Goal: Task Accomplishment & Management: Manage account settings

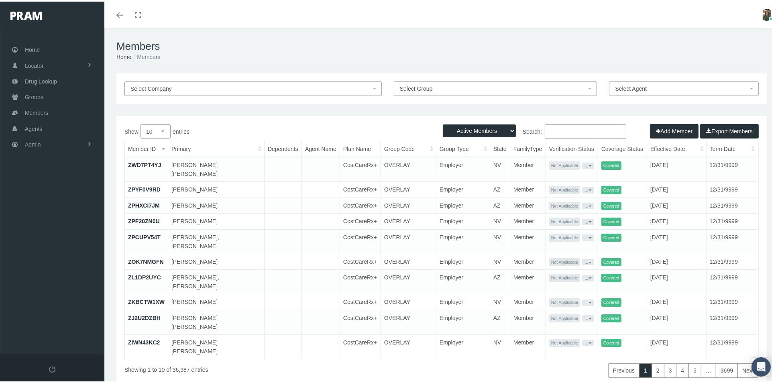
click at [563, 130] on input "Search:" at bounding box center [585, 130] width 81 height 14
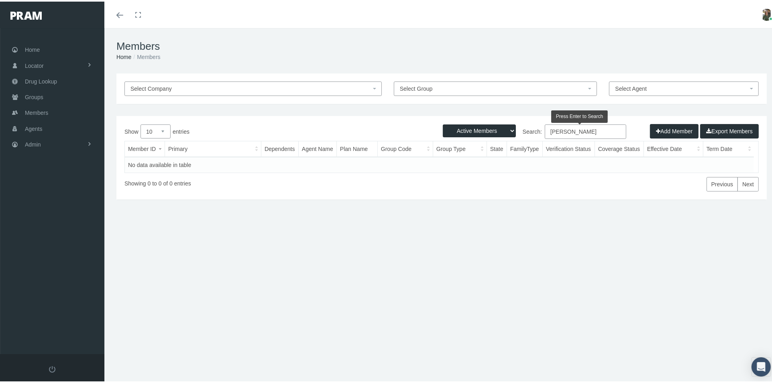
type input "[PERSON_NAME]"
click at [494, 127] on select "Active Members Terminated Members Active & Terminated" at bounding box center [479, 129] width 73 height 13
select select "2"
click at [443, 123] on select "Active Members Terminated Members Active & Terminated" at bounding box center [479, 129] width 73 height 13
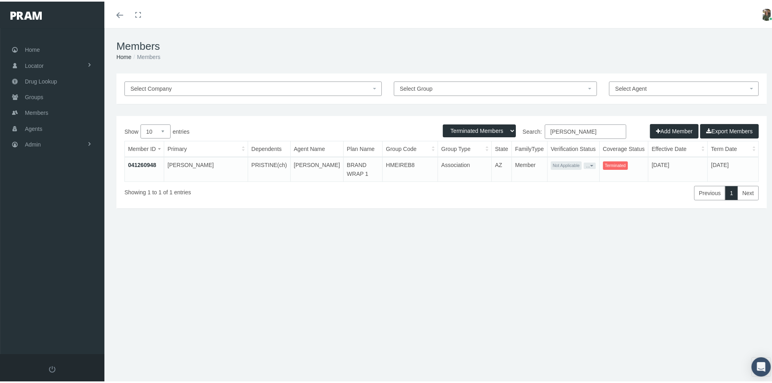
click at [138, 165] on link "041260948" at bounding box center [142, 163] width 28 height 6
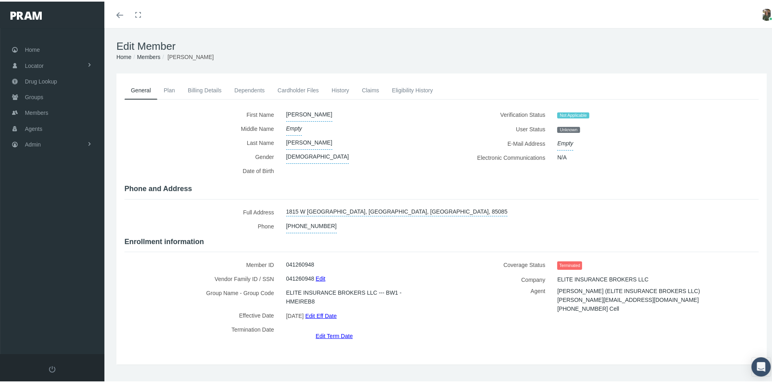
click at [328, 311] on link "Edit Eff Date" at bounding box center [320, 314] width 31 height 12
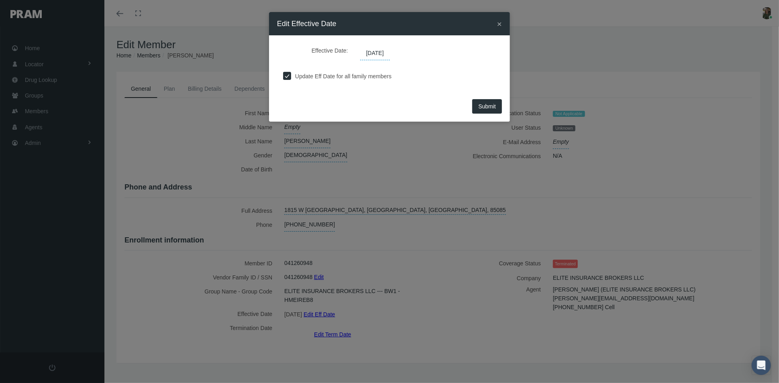
click at [371, 53] on span "[DATE]" at bounding box center [375, 54] width 30 height 14
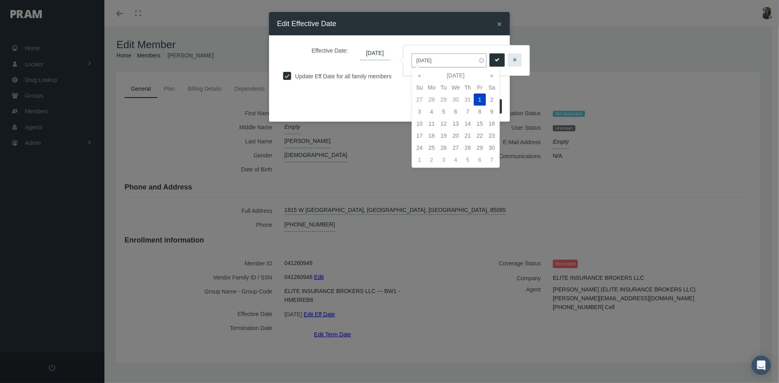
click at [420, 59] on input "11/01/2019" at bounding box center [448, 60] width 75 height 14
type input "0"
type input "12/01/2019"
click at [493, 63] on button "submit" at bounding box center [496, 59] width 15 height 13
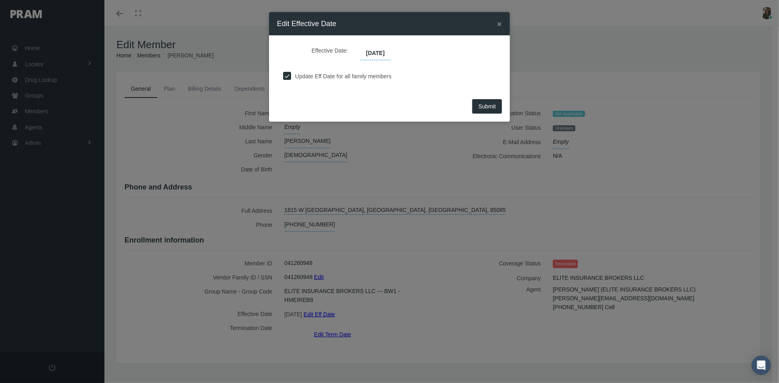
click at [479, 105] on span "Submit" at bounding box center [487, 106] width 18 height 6
click at [498, 22] on span "×" at bounding box center [499, 23] width 5 height 9
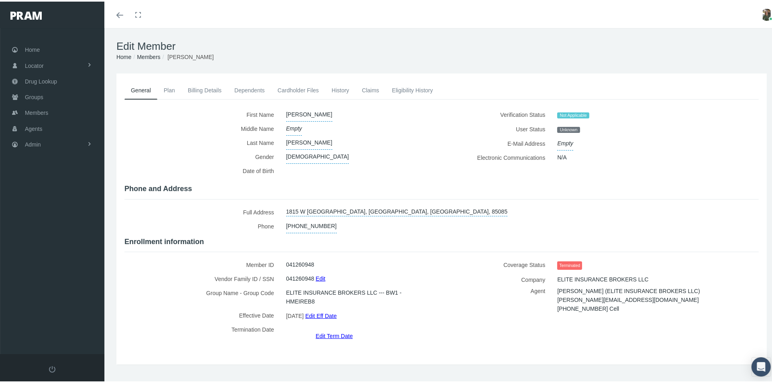
click at [329, 328] on link "Edit Term Date" at bounding box center [334, 334] width 37 height 12
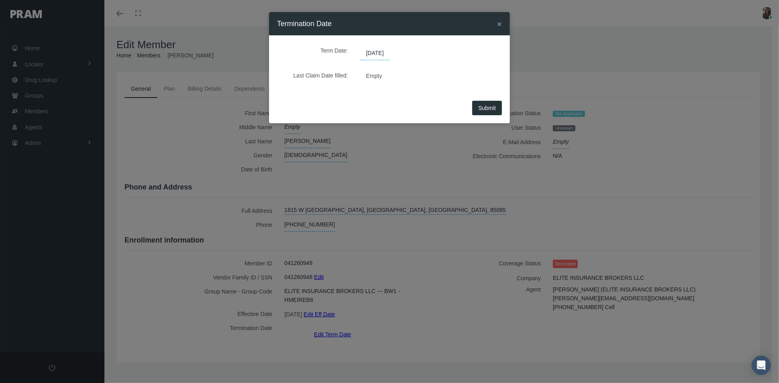
click at [389, 53] on span "02/29/2020" at bounding box center [375, 54] width 30 height 14
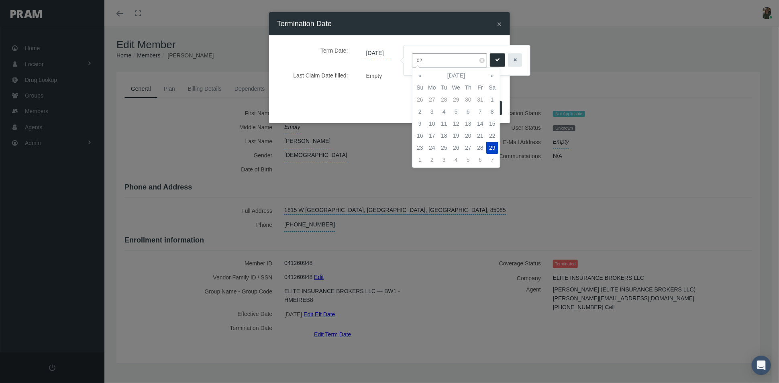
type input "0"
type input "12/01/2019"
click at [495, 61] on icon "submit" at bounding box center [497, 60] width 5 height 8
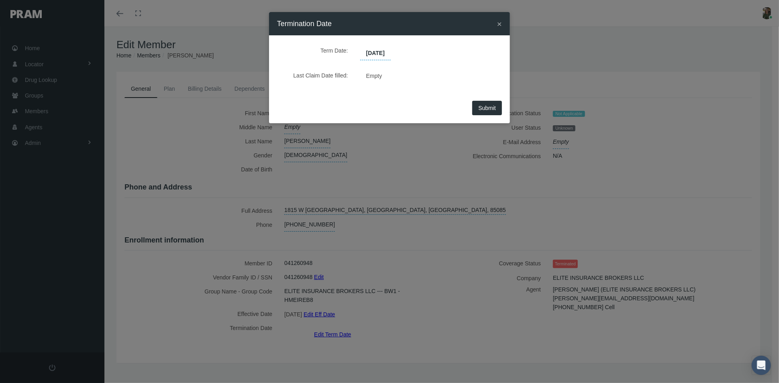
click at [481, 106] on span "Submit" at bounding box center [487, 108] width 18 height 6
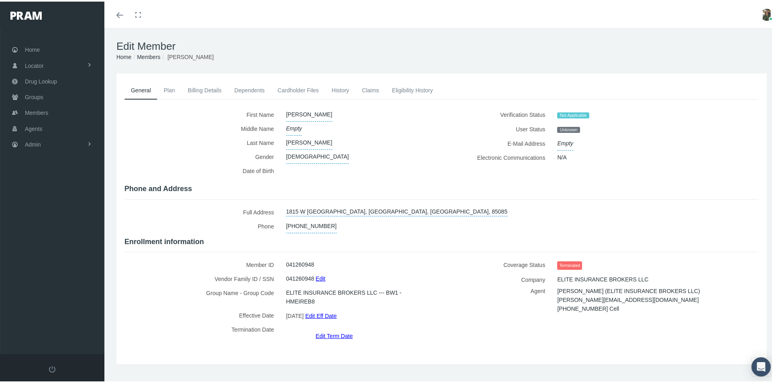
click at [343, 87] on link "History" at bounding box center [340, 89] width 31 height 18
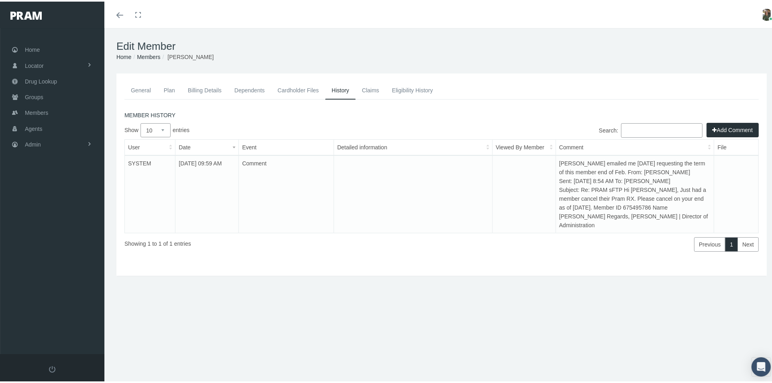
click at [710, 126] on button "Add Comment" at bounding box center [733, 128] width 52 height 14
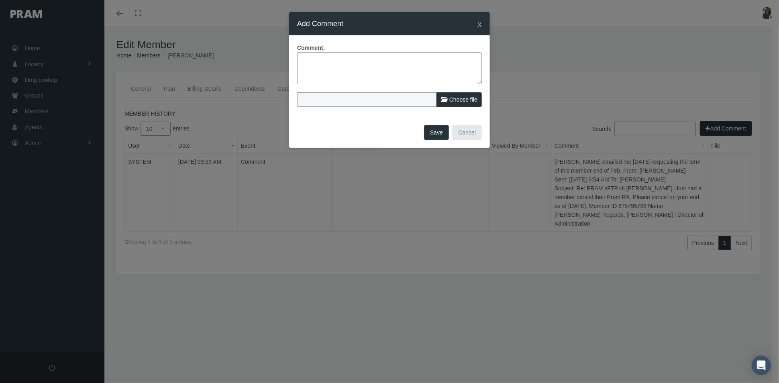
click at [326, 67] on textarea at bounding box center [389, 68] width 185 height 32
type textarea "S"
click at [342, 60] on textarea "Constant error" at bounding box center [389, 68] width 185 height 32
click at [328, 59] on textarea "Constant error on report that term date movement for already termed mbr not ali…" at bounding box center [389, 68] width 185 height 32
type textarea "Error on report that term date movement for already termed mbr not aligned with…"
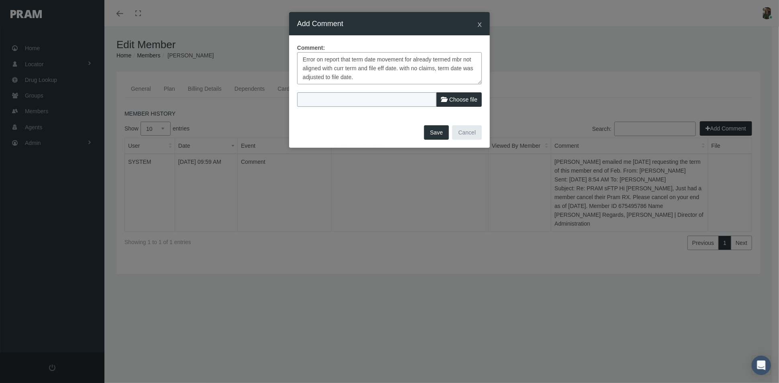
click at [439, 132] on button "Save" at bounding box center [436, 132] width 25 height 14
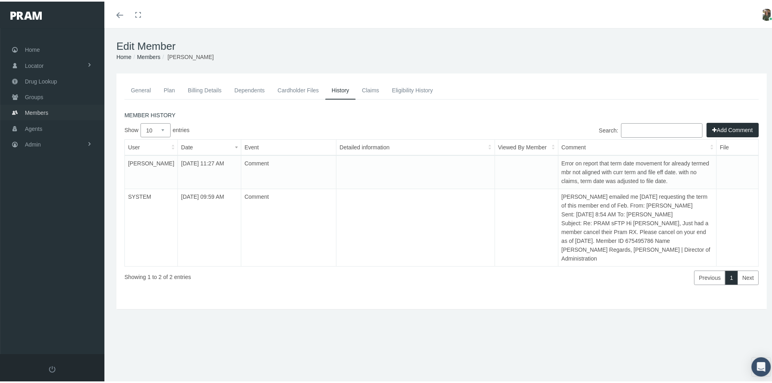
click at [48, 110] on span "Members" at bounding box center [36, 111] width 23 height 15
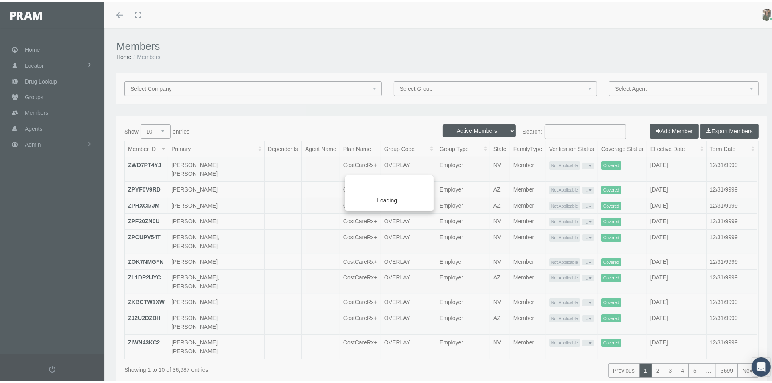
click at [550, 127] on div "Loading..." at bounding box center [386, 191] width 772 height 383
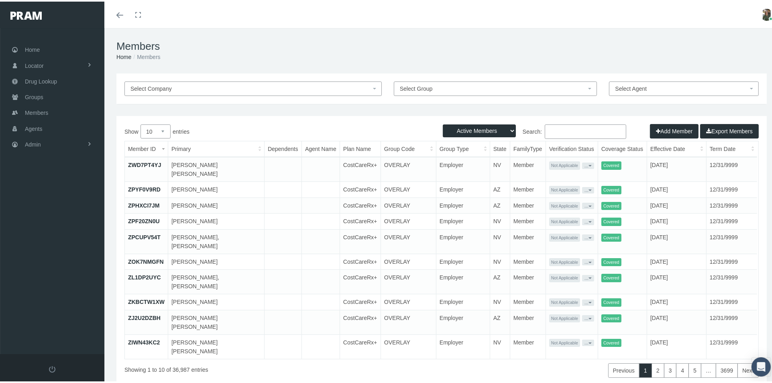
click at [545, 136] on input "Search:" at bounding box center [585, 130] width 81 height 14
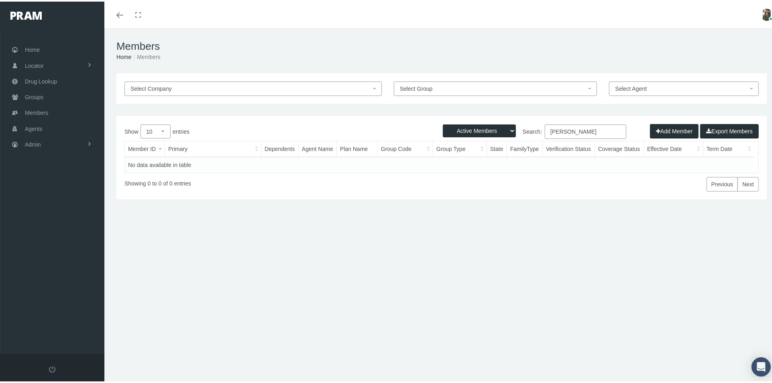
type input "michael wilken"
click at [470, 129] on select "Active Members Terminated Members Active & Terminated" at bounding box center [479, 129] width 73 height 13
select select "2"
click at [443, 123] on select "Active Members Terminated Members Active & Terminated" at bounding box center [479, 129] width 73 height 13
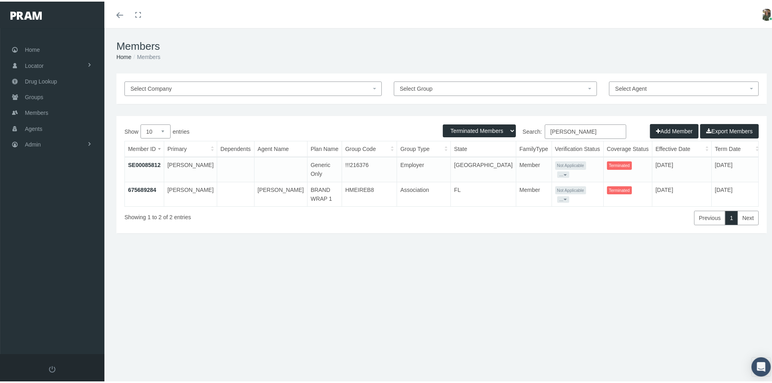
click at [150, 185] on link "675689284" at bounding box center [142, 188] width 28 height 6
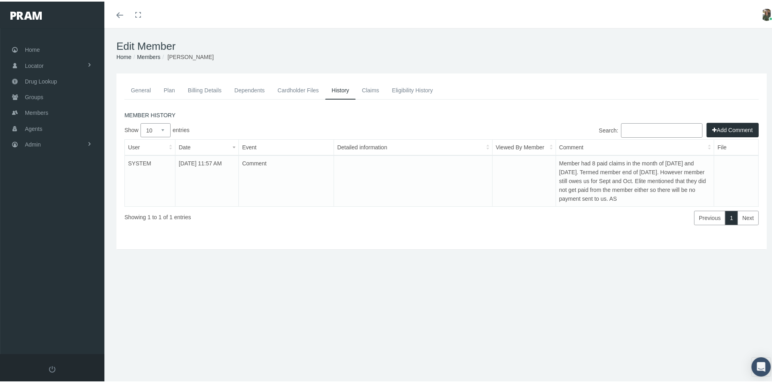
click at [138, 89] on link "General" at bounding box center [140, 89] width 33 height 18
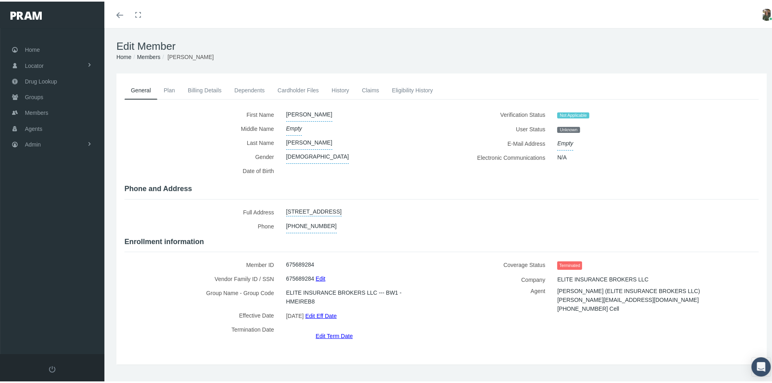
click at [333, 328] on link "Edit Term Date" at bounding box center [334, 334] width 37 height 12
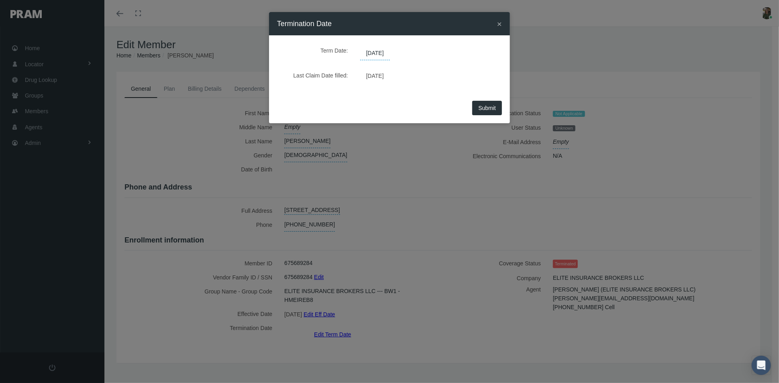
click at [390, 53] on span "[DATE]" at bounding box center [375, 54] width 30 height 14
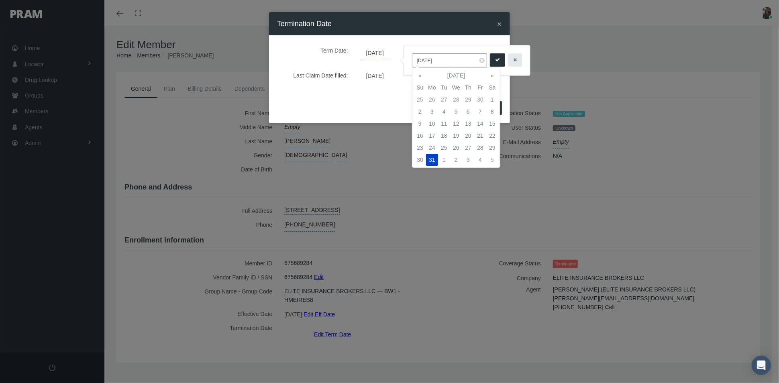
drag, startPoint x: 444, startPoint y: 63, endPoint x: 393, endPoint y: 65, distance: 51.1
click at [393, 65] on body "Toggle Fullscreen Toggle navigation Toggle menubar Toggle fullscreen Profile Lo…" at bounding box center [389, 191] width 779 height 383
drag, startPoint x: 442, startPoint y: 63, endPoint x: 410, endPoint y: 61, distance: 31.8
click at [410, 61] on div "10/31/2022" at bounding box center [467, 60] width 126 height 30
type input "08/31/2022"
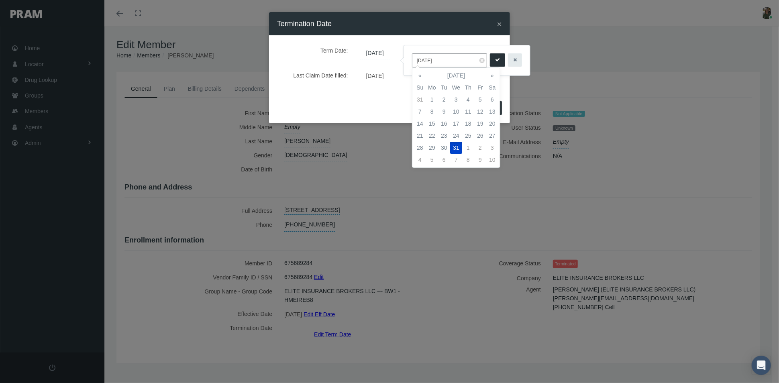
click at [495, 60] on icon "submit" at bounding box center [497, 60] width 5 height 8
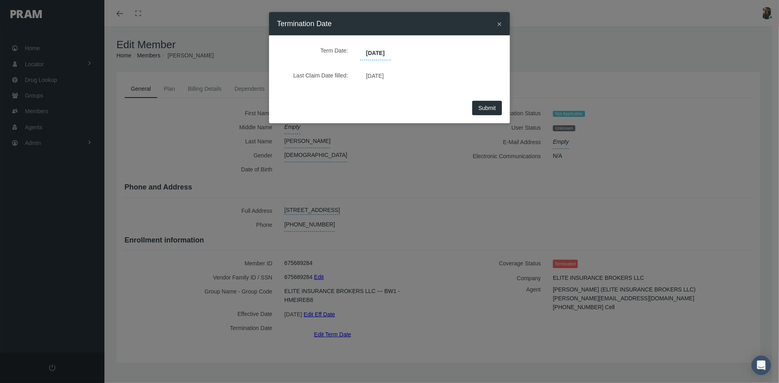
click at [487, 108] on span "Submit" at bounding box center [487, 108] width 18 height 6
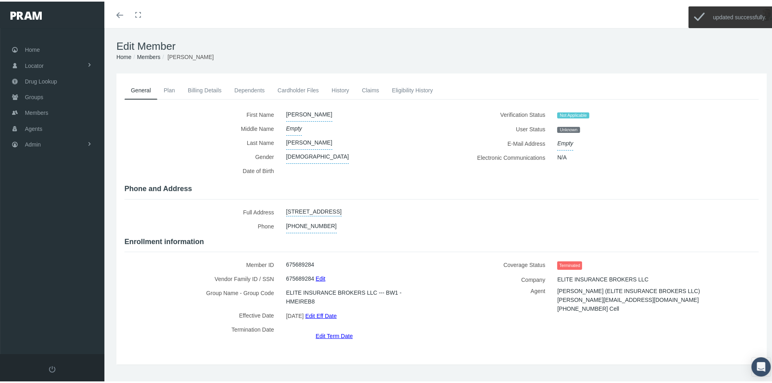
click at [350, 89] on link "History" at bounding box center [340, 89] width 31 height 18
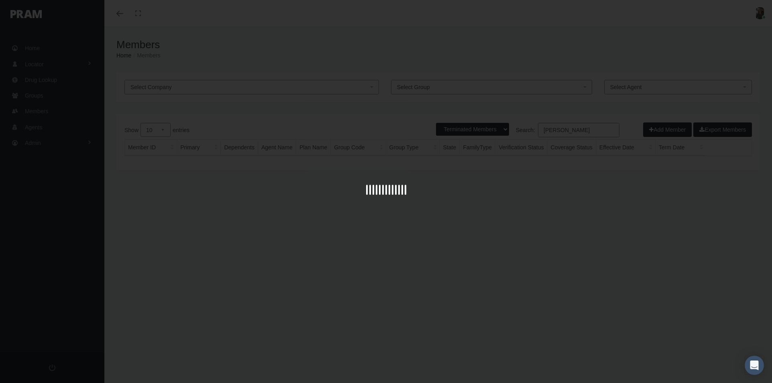
select select "2"
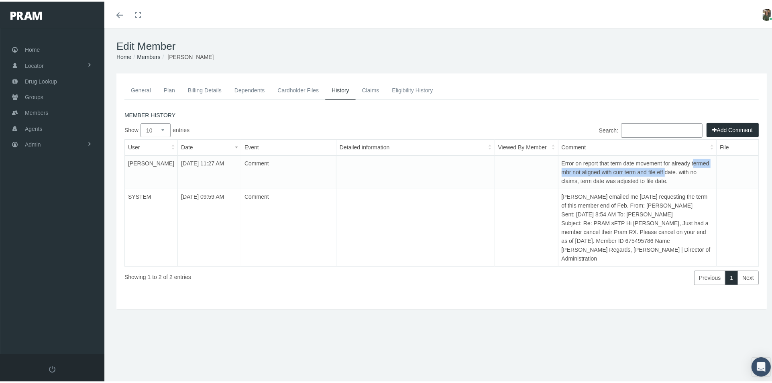
drag, startPoint x: 686, startPoint y: 163, endPoint x: 659, endPoint y: 167, distance: 28.0
click at [659, 167] on td "Error on report that term date movement for already termed mbr not aligned with…" at bounding box center [637, 171] width 159 height 34
click at [668, 177] on td "Error on report that term date movement for already termed mbr not aligned with…" at bounding box center [637, 171] width 159 height 34
click at [715, 128] on button "Add Comment" at bounding box center [733, 128] width 52 height 14
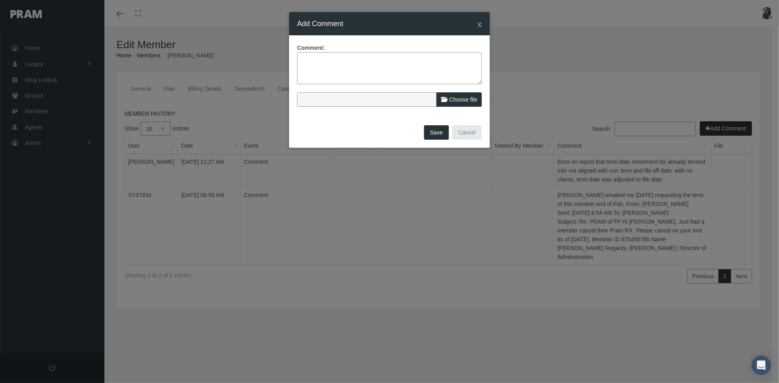
click at [326, 54] on textarea at bounding box center [389, 68] width 185 height 32
click at [388, 67] on textarea "Correction from late comment: Attempt to change eff date to term mbr was not al…" at bounding box center [389, 68] width 185 height 32
click at [408, 68] on textarea "Correction from late comment: Attempt to change eff date to term mbr was not al…" at bounding box center [389, 68] width 185 height 32
click at [350, 59] on textarea "Correction from late comment: Attempt to change eff date to term mbr was not al…" at bounding box center [389, 68] width 185 height 32
type textarea "Correction from last comment: Attempt to change eff date to term mbr was not al…"
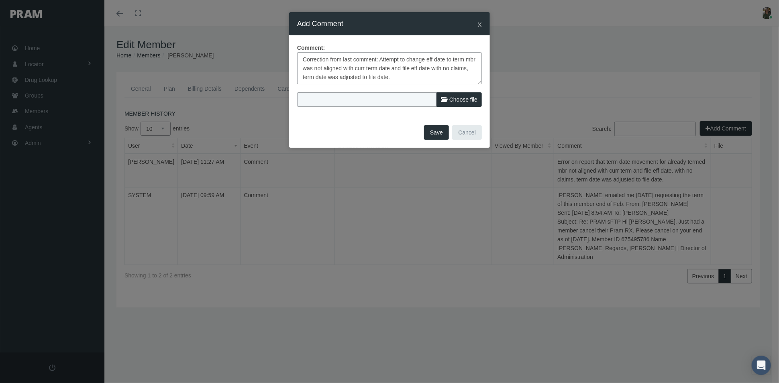
click at [440, 129] on button "Save" at bounding box center [436, 132] width 25 height 14
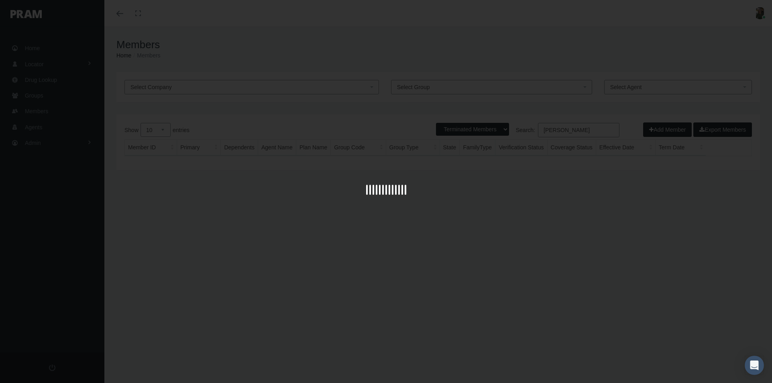
select select "2"
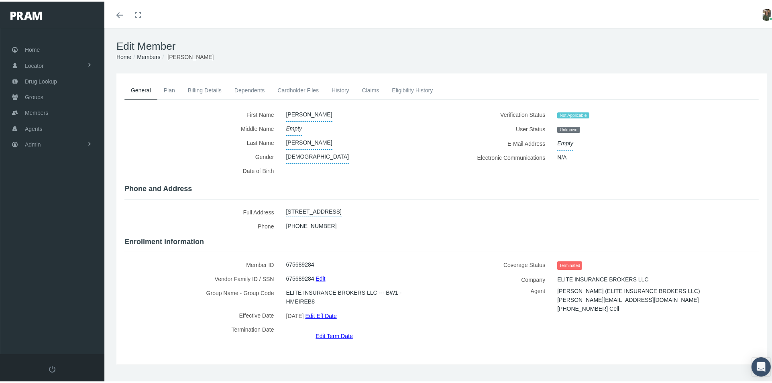
click at [375, 87] on link "Claims" at bounding box center [371, 89] width 30 height 18
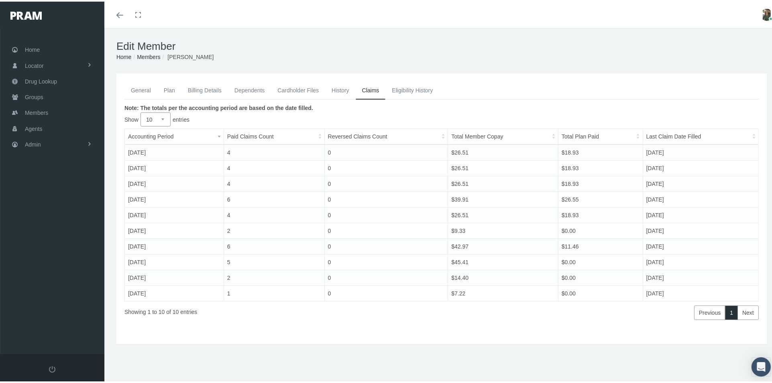
click at [338, 86] on link "History" at bounding box center [340, 89] width 31 height 18
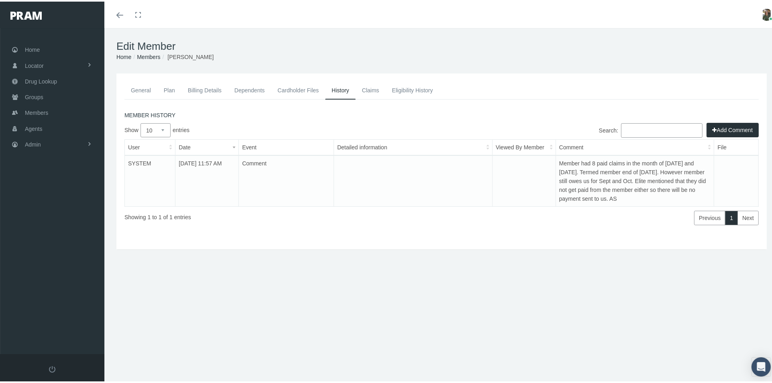
click at [132, 93] on link "General" at bounding box center [140, 89] width 33 height 18
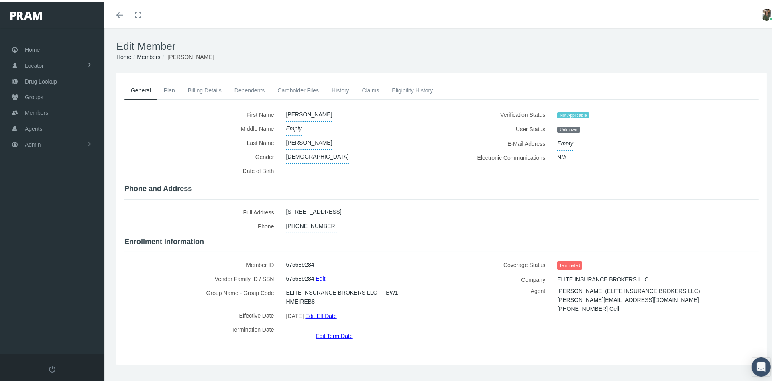
click at [332, 328] on link "Edit Term Date" at bounding box center [334, 334] width 37 height 12
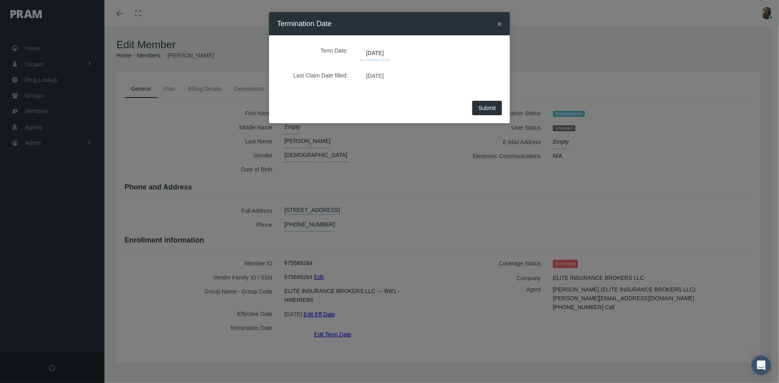
click at [390, 51] on span "[DATE]" at bounding box center [375, 54] width 30 height 14
drag, startPoint x: 394, startPoint y: 55, endPoint x: 360, endPoint y: 49, distance: 34.6
click at [360, 49] on span "[DATE]" at bounding box center [375, 54] width 30 height 14
click at [390, 53] on span "[DATE]" at bounding box center [375, 54] width 30 height 14
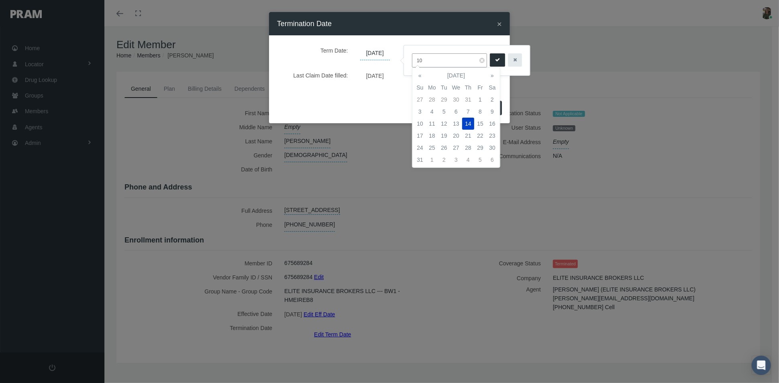
type input "1"
type input "08/31/2022"
click at [498, 57] on icon "submit" at bounding box center [497, 60] width 5 height 8
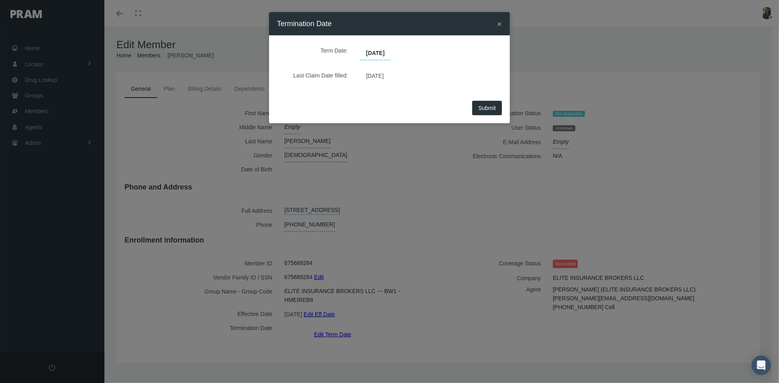
click at [487, 106] on span "Submit" at bounding box center [487, 108] width 18 height 6
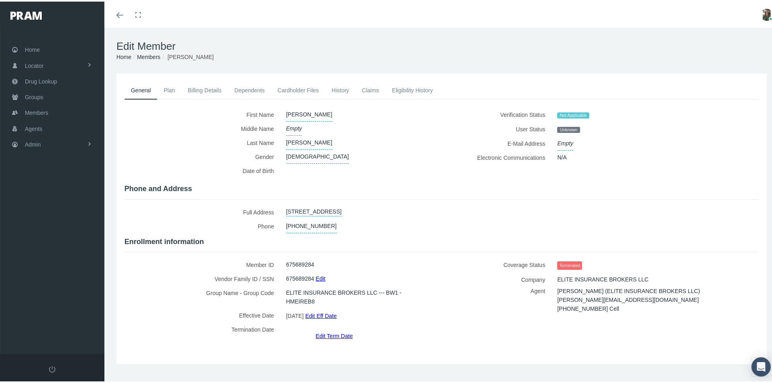
click at [348, 88] on link "History" at bounding box center [340, 89] width 31 height 18
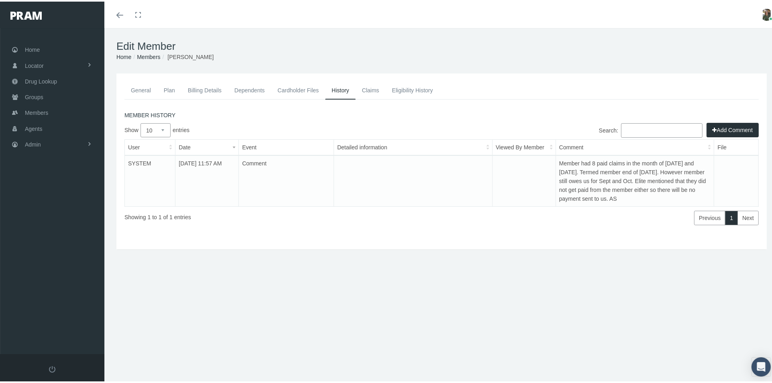
click at [737, 130] on button "Add Comment" at bounding box center [733, 128] width 52 height 14
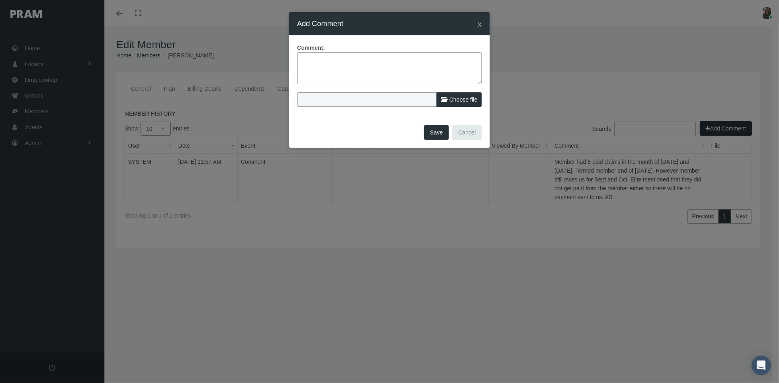
click at [350, 65] on textarea at bounding box center [389, 68] width 185 height 32
drag, startPoint x: 303, startPoint y: 59, endPoint x: 313, endPoint y: 64, distance: 11.3
click at [303, 60] on textarea "Term date movement for term mbr -" at bounding box center [389, 68] width 185 height 32
click at [435, 57] on textarea "Error reported-Term date movement for term mbr -" at bounding box center [389, 68] width 185 height 32
type textarea "Error reported-Term date movement for term mbr - Since no payment was paid on E…"
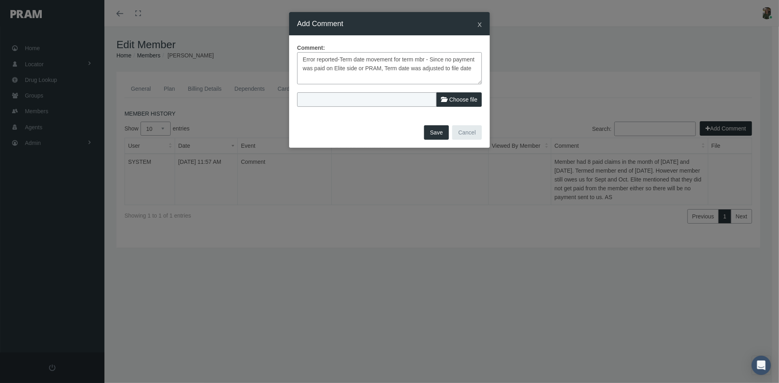
click at [436, 132] on button "Save" at bounding box center [436, 132] width 25 height 14
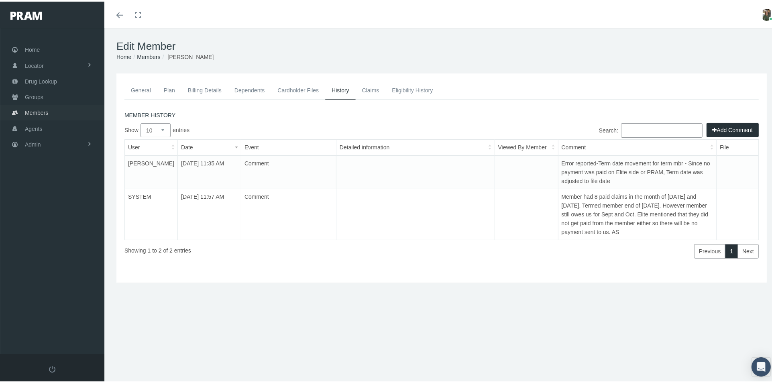
click at [51, 106] on link "Members" at bounding box center [52, 111] width 104 height 16
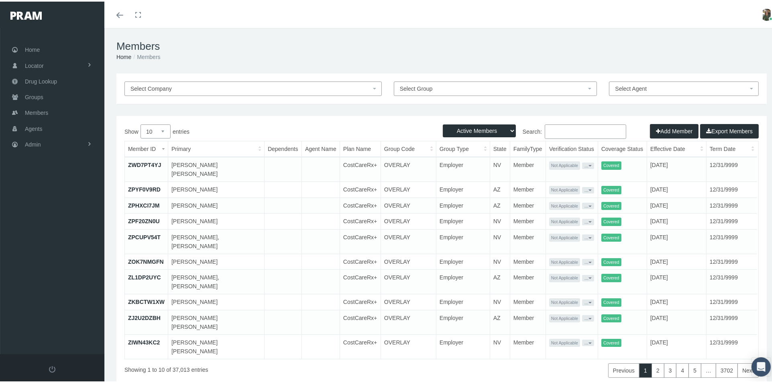
click at [547, 131] on input "Search:" at bounding box center [585, 130] width 81 height 14
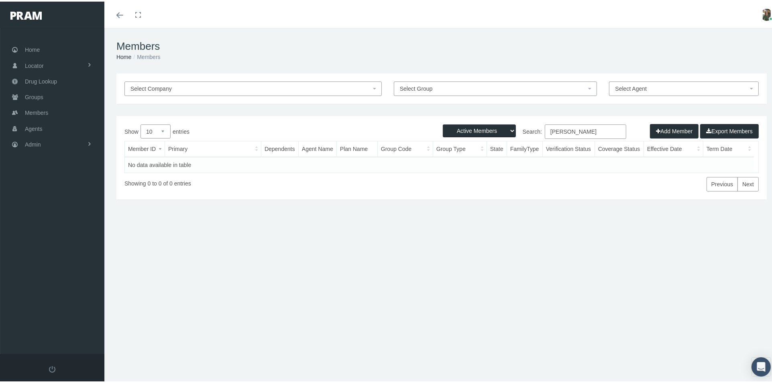
type input "[PERSON_NAME]"
click at [492, 129] on select "Active Members Terminated Members Active & Terminated" at bounding box center [479, 129] width 73 height 13
select select "2"
click at [443, 123] on select "Active Members Terminated Members Active & Terminated" at bounding box center [479, 129] width 73 height 13
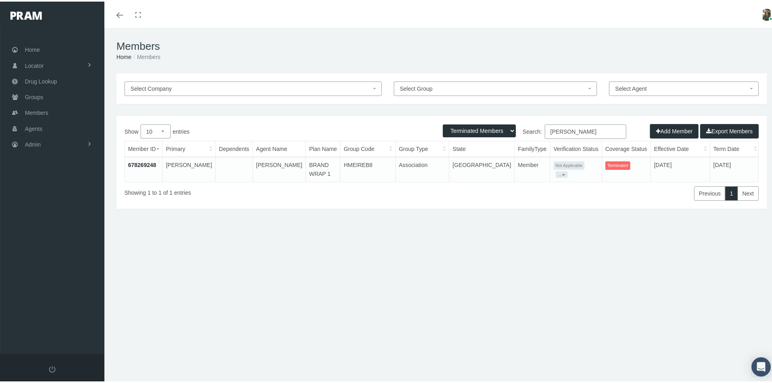
click at [154, 161] on link "678269248" at bounding box center [142, 163] width 28 height 6
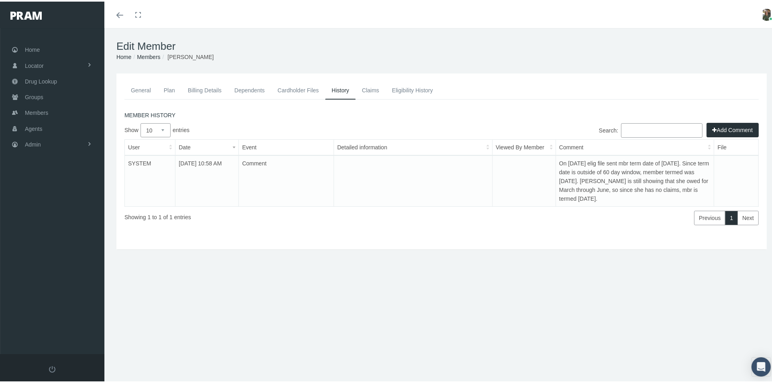
click at [373, 88] on link "Claims" at bounding box center [371, 89] width 30 height 18
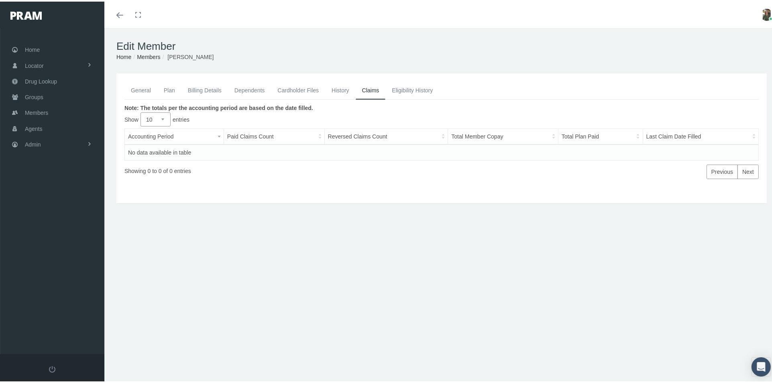
click at [136, 92] on link "General" at bounding box center [140, 89] width 33 height 18
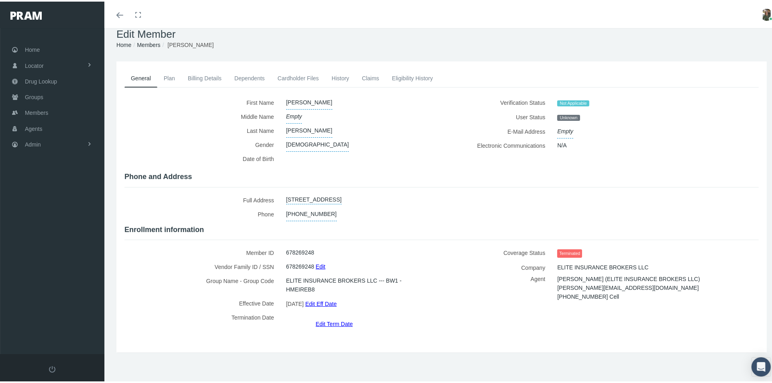
scroll to position [18, 0]
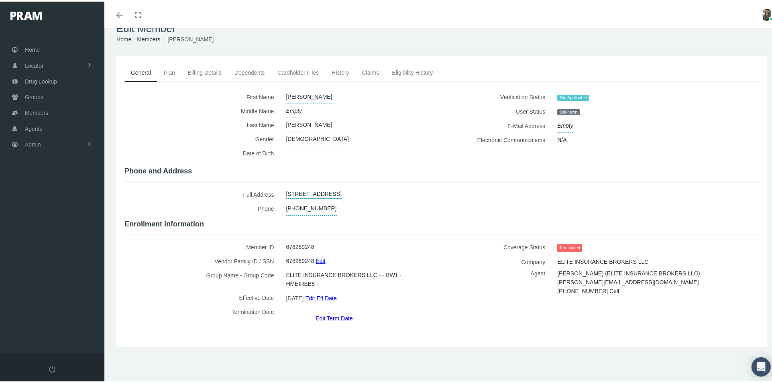
click at [340, 311] on link "Edit Term Date" at bounding box center [334, 317] width 37 height 12
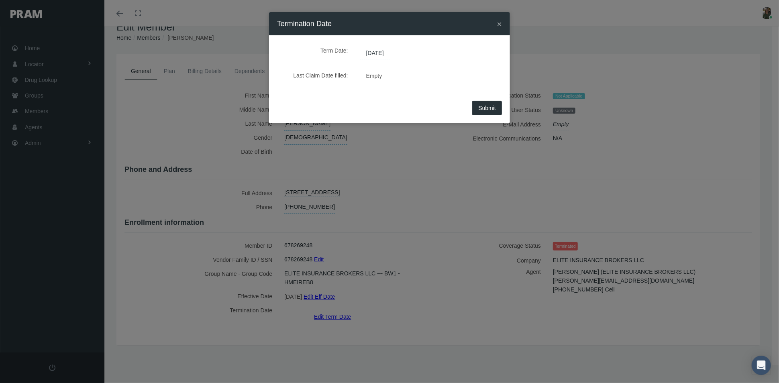
click at [390, 53] on span "[DATE]" at bounding box center [375, 54] width 30 height 14
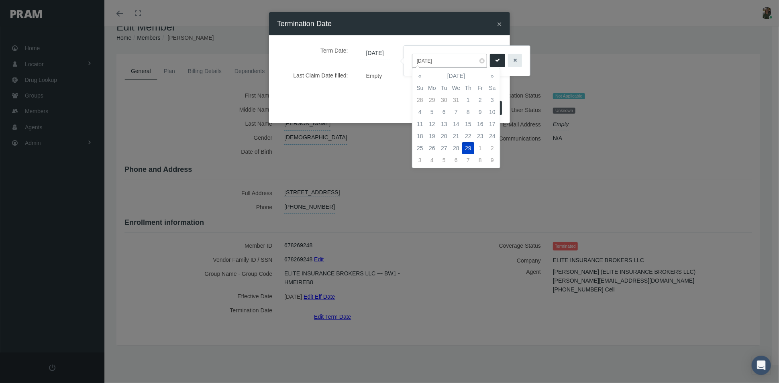
drag, startPoint x: 448, startPoint y: 61, endPoint x: 411, endPoint y: 58, distance: 36.3
click at [412, 58] on input "[DATE]" at bounding box center [449, 61] width 75 height 14
type input "[DATE]"
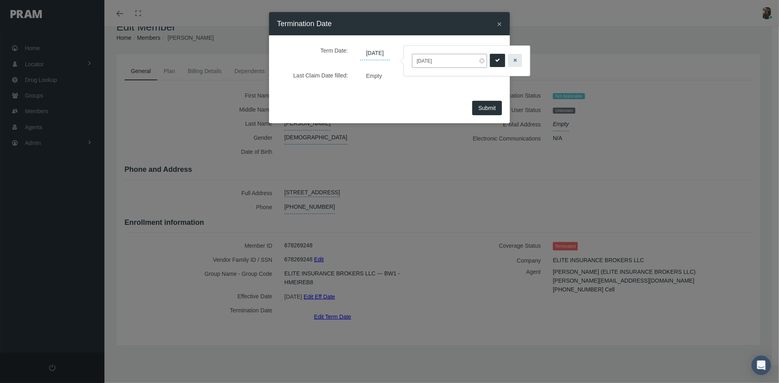
click at [493, 60] on button "submit" at bounding box center [497, 60] width 15 height 13
click at [487, 108] on span "Submit" at bounding box center [487, 108] width 18 height 6
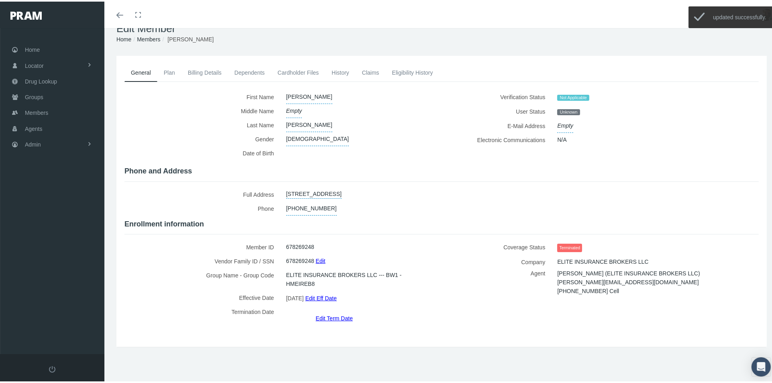
click at [423, 73] on link "Eligibility History" at bounding box center [412, 71] width 54 height 18
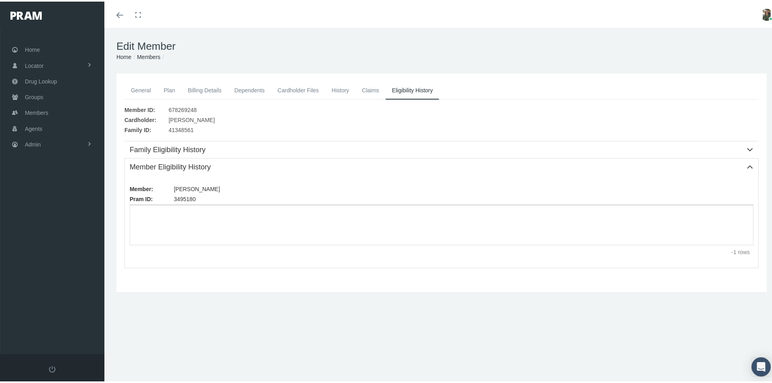
click at [366, 89] on link "Claims" at bounding box center [371, 89] width 30 height 18
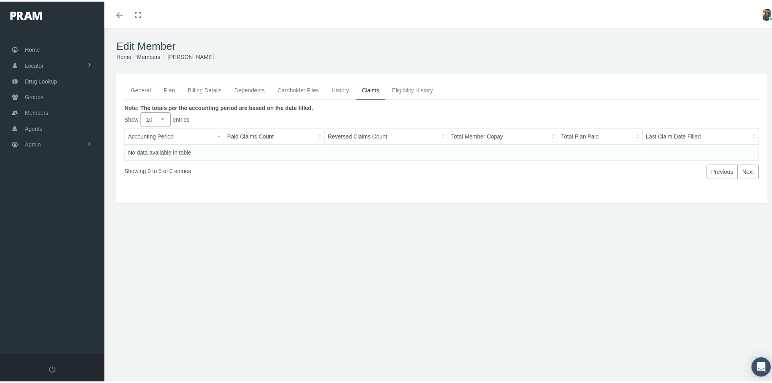
click at [345, 89] on link "History" at bounding box center [340, 89] width 31 height 18
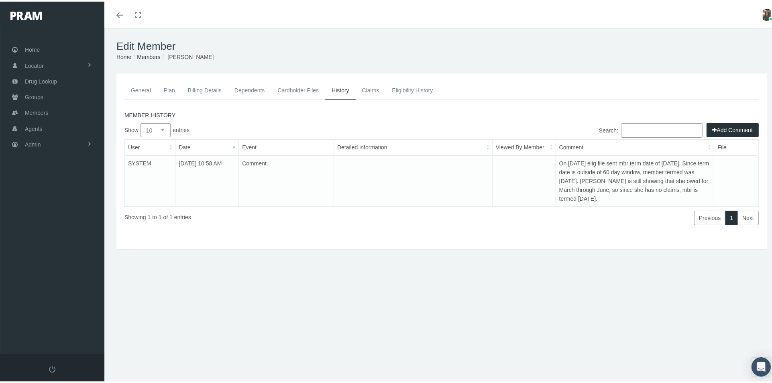
click at [726, 130] on button "Add Comment" at bounding box center [733, 128] width 52 height 14
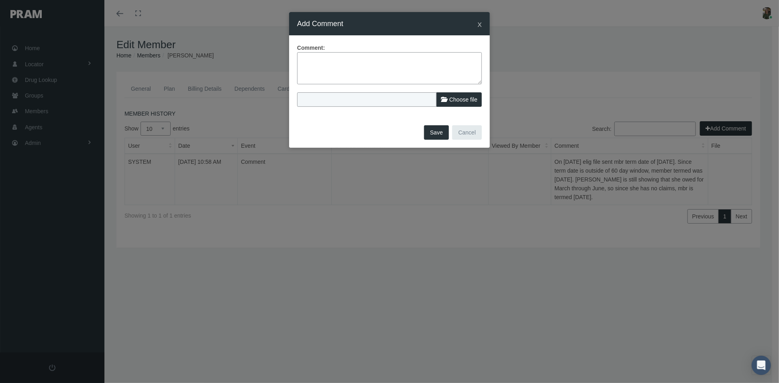
click at [325, 66] on textarea at bounding box center [389, 68] width 185 height 32
type textarea "T"
click at [381, 59] on textarea "Error: Term date movement for term mbr. Since no claims and file date isn't mat…" at bounding box center [389, 68] width 185 height 32
type textarea "Error: Term date movement for already term mbr. Since no claims and file date i…"
click at [438, 130] on button "Save" at bounding box center [436, 132] width 25 height 14
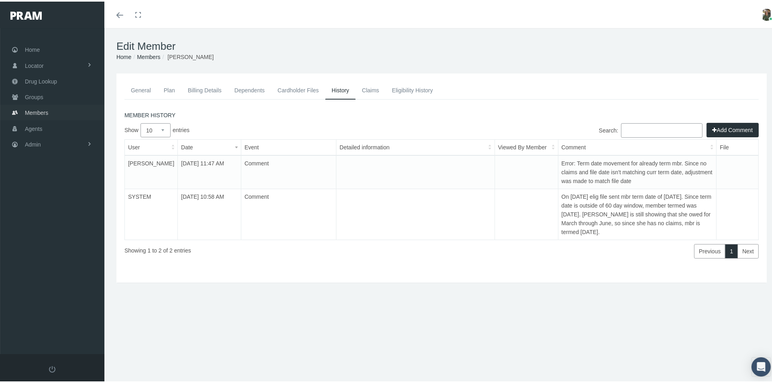
click at [39, 110] on span "Members" at bounding box center [36, 111] width 23 height 15
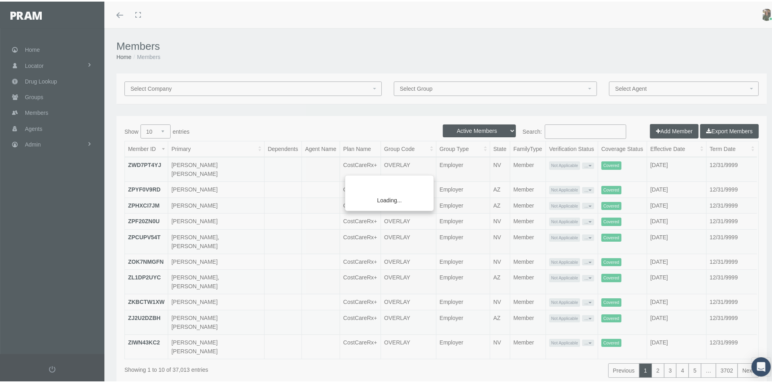
click at [556, 128] on div "Loading..." at bounding box center [386, 191] width 772 height 383
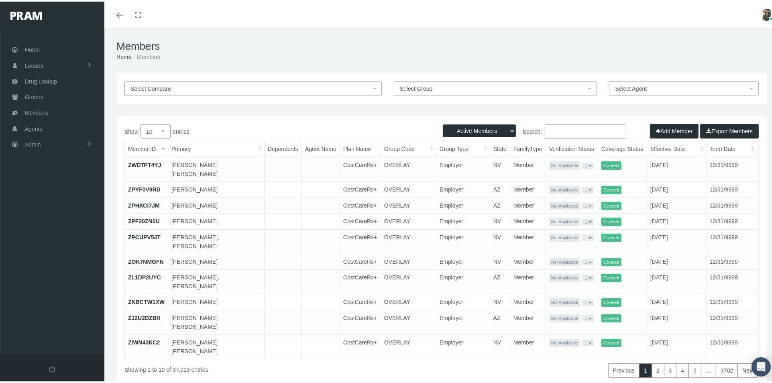
click at [519, 80] on span "Select Group" at bounding box center [496, 87] width 204 height 14
type input "e"
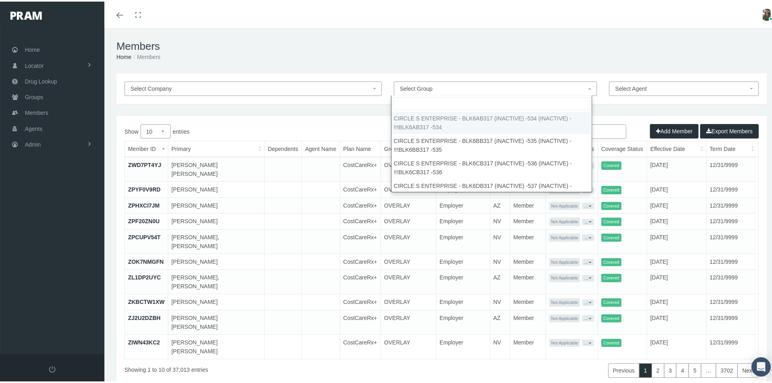
click at [615, 134] on input "Search:" at bounding box center [585, 130] width 81 height 14
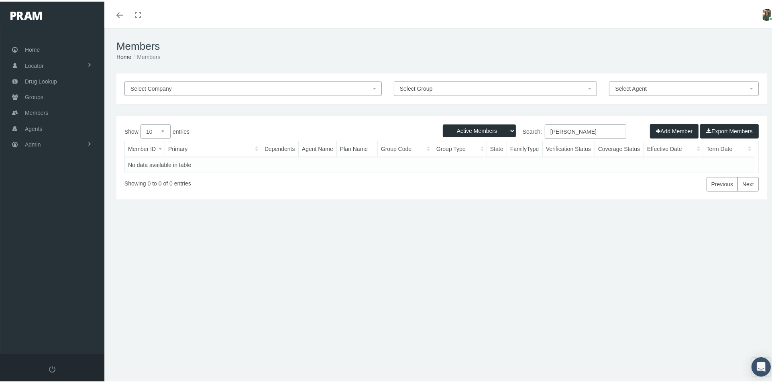
type input "[PERSON_NAME]"
click at [491, 129] on select "Active Members Terminated Members Active & Terminated" at bounding box center [479, 129] width 73 height 13
select select "2"
click at [443, 123] on select "Active Members Terminated Members Active & Terminated" at bounding box center [479, 129] width 73 height 13
click at [545, 130] on input "ethan tsuneta" at bounding box center [585, 130] width 81 height 14
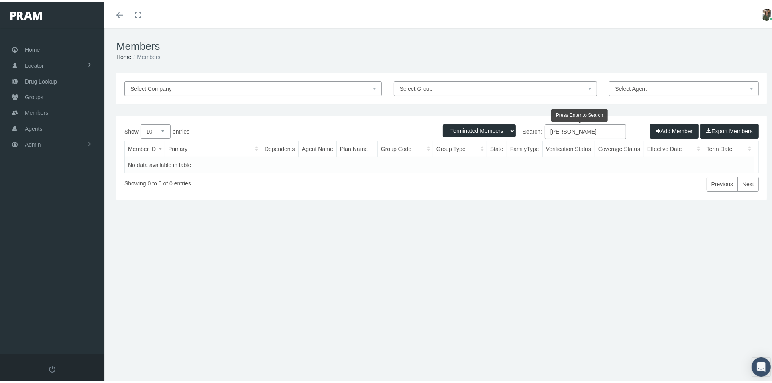
drag, startPoint x: 587, startPoint y: 130, endPoint x: 510, endPoint y: 136, distance: 76.9
click at [510, 136] on label "Search: ethan tsuneta" at bounding box center [534, 130] width 185 height 14
type input "675582000"
click at [42, 96] on span "Groups" at bounding box center [34, 95] width 18 height 15
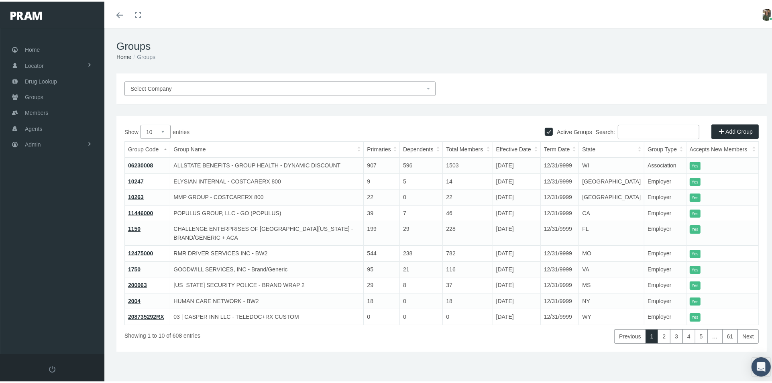
click at [638, 129] on input "Search:" at bounding box center [658, 130] width 81 height 14
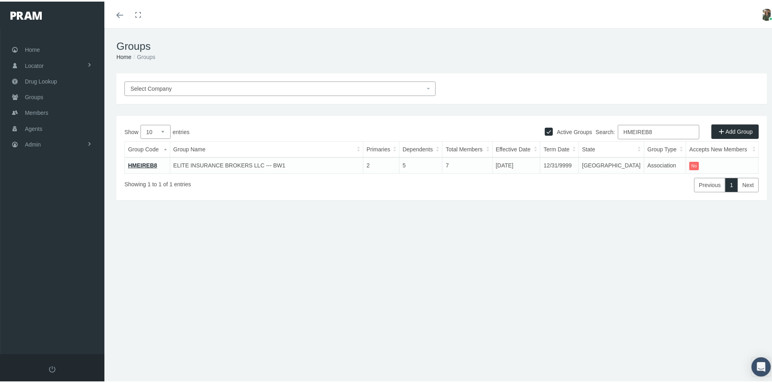
type input "HMEIREB8"
click at [144, 162] on link "HMEIREB8" at bounding box center [142, 164] width 29 height 6
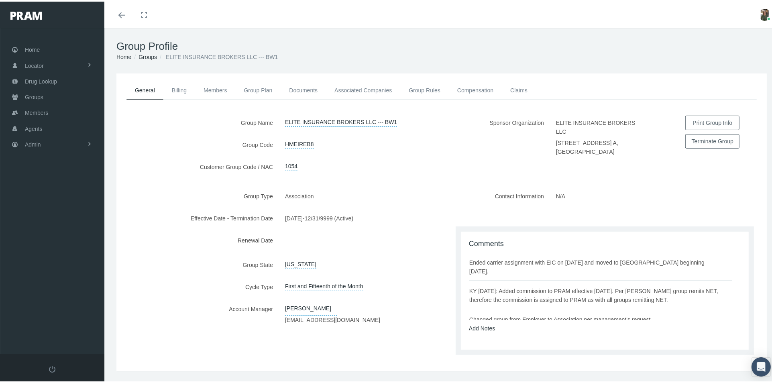
click at [212, 88] on link "Members" at bounding box center [215, 89] width 40 height 18
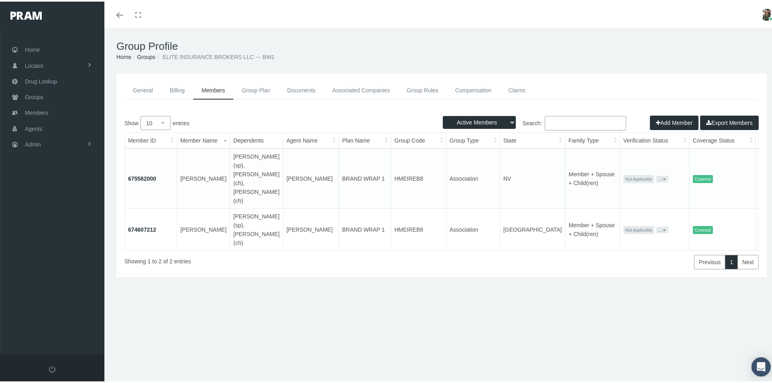
click at [485, 120] on select "Active Members Terminated Members Active & Terminated" at bounding box center [479, 120] width 73 height 13
select select "2"
click at [443, 114] on select "Active Members Terminated Members Active & Terminated" at bounding box center [479, 120] width 73 height 13
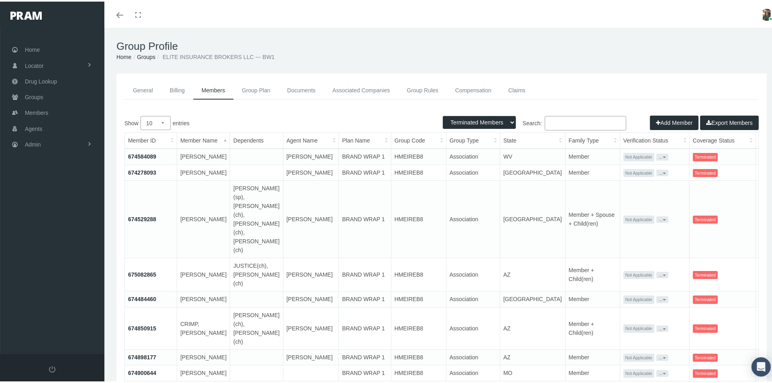
click at [545, 122] on input "Search:" at bounding box center [585, 121] width 81 height 14
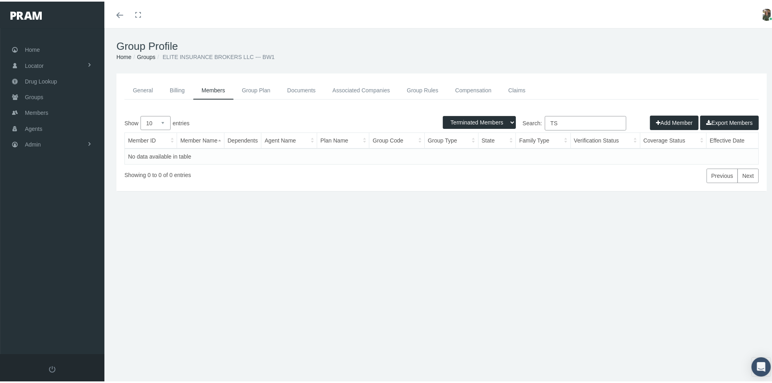
type input "T"
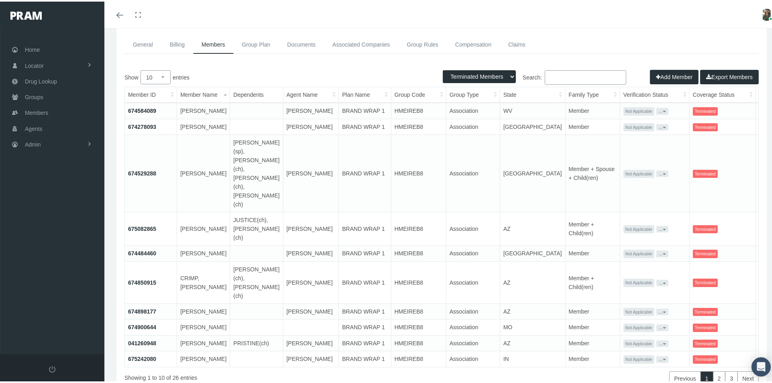
scroll to position [75, 0]
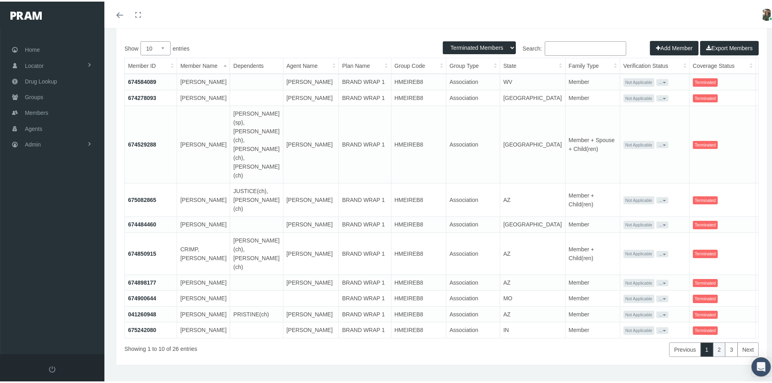
click at [713, 341] on link "2" at bounding box center [719, 348] width 13 height 14
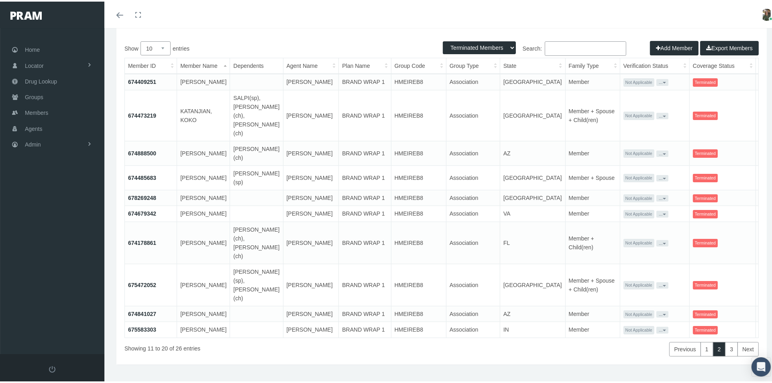
scroll to position [74, 0]
click at [725, 341] on link "3" at bounding box center [731, 348] width 13 height 14
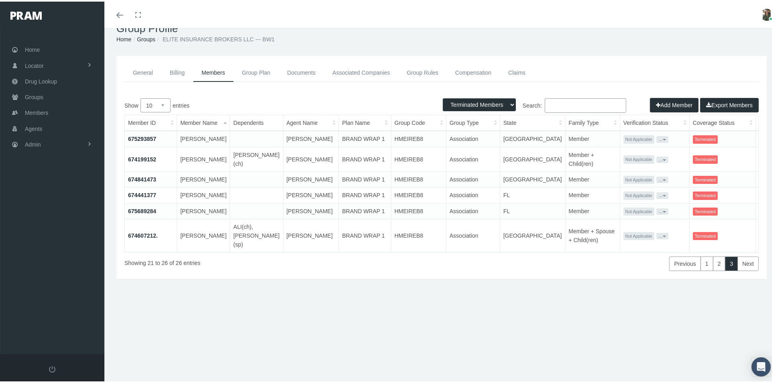
scroll to position [0, 0]
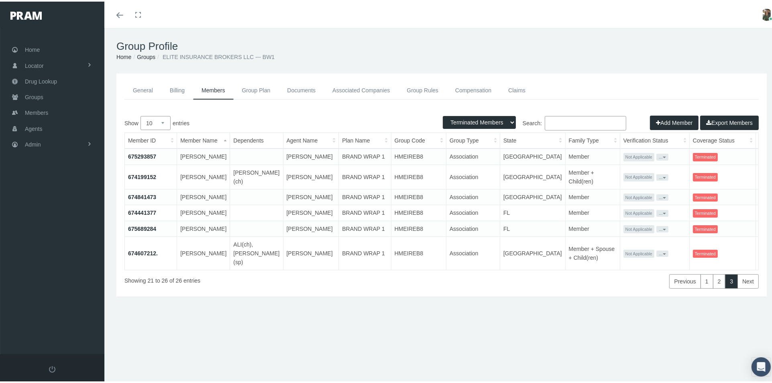
click at [460, 120] on select "Active Members Terminated Members Active & Terminated" at bounding box center [479, 120] width 73 height 13
select select "1"
click at [443, 114] on select "Active Members Terminated Members Active & Terminated" at bounding box center [479, 120] width 73 height 13
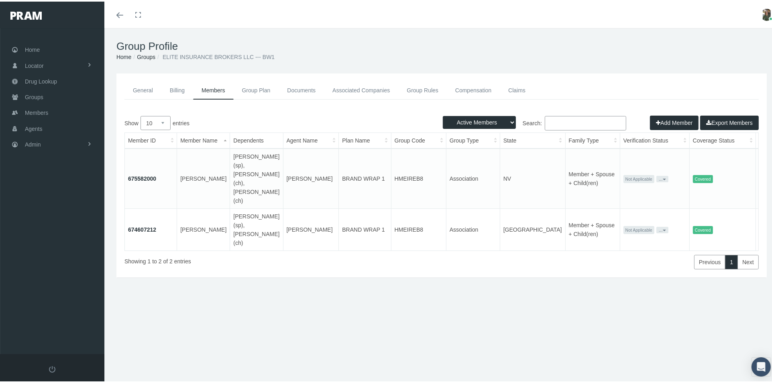
click at [138, 174] on link "675582000" at bounding box center [142, 177] width 28 height 6
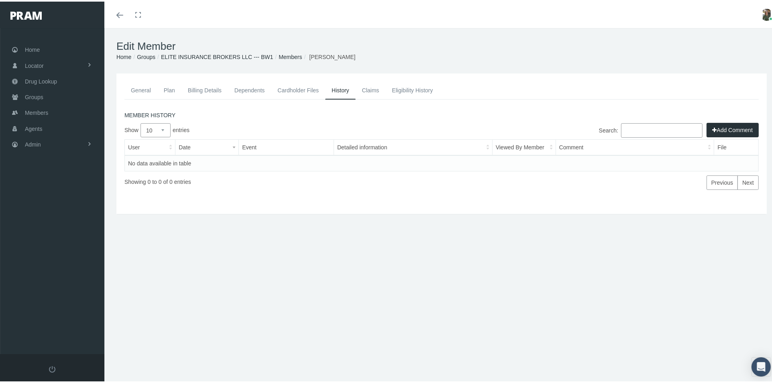
click at [247, 86] on link "Dependents" at bounding box center [249, 89] width 43 height 18
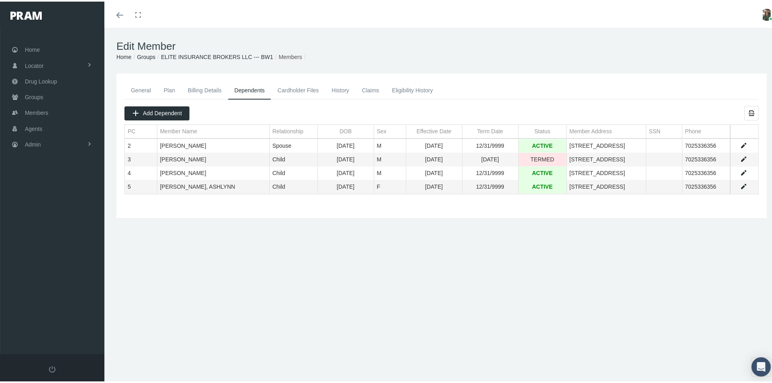
click at [348, 88] on link "History" at bounding box center [340, 89] width 31 height 18
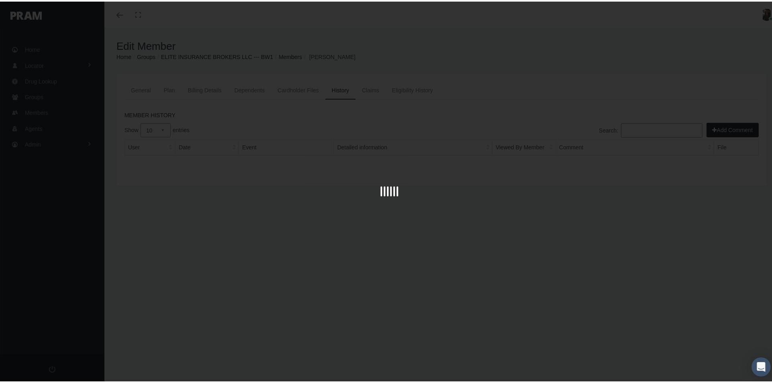
click at [370, 90] on div at bounding box center [389, 191] width 779 height 383
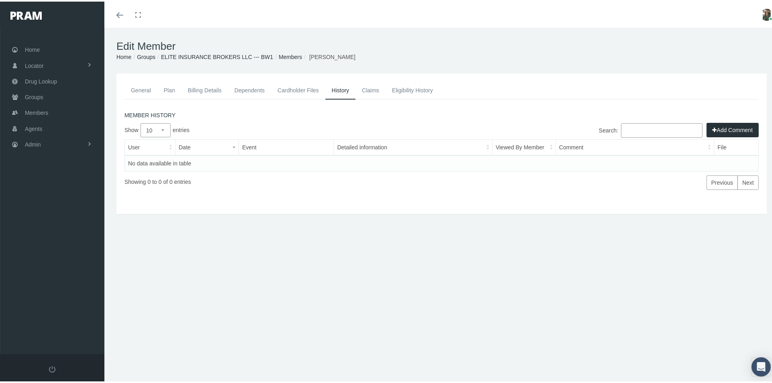
click at [370, 90] on link "Claims" at bounding box center [371, 89] width 30 height 18
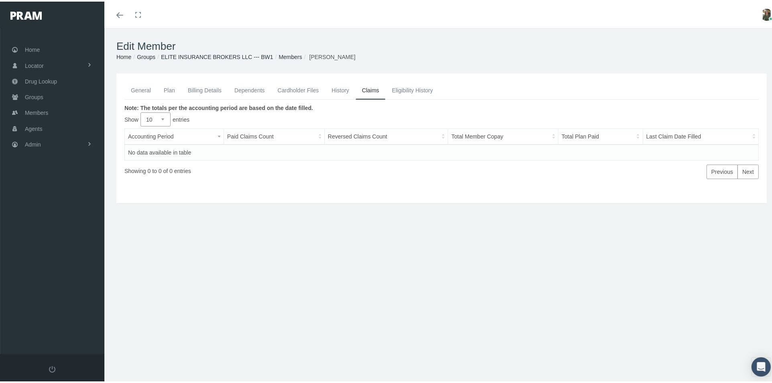
click at [399, 90] on link "Eligibility History" at bounding box center [412, 89] width 54 height 18
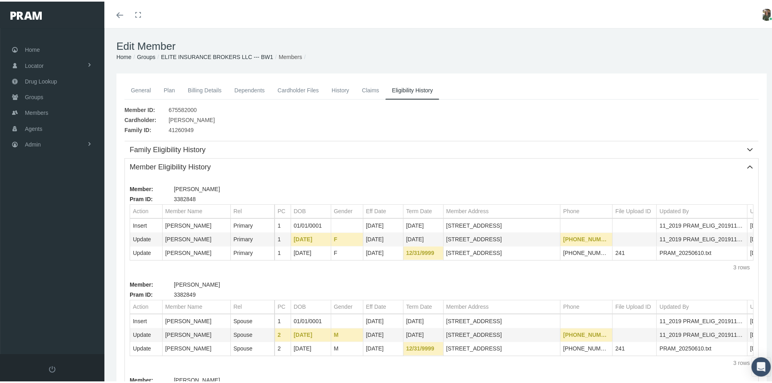
click at [338, 90] on link "History" at bounding box center [340, 89] width 31 height 18
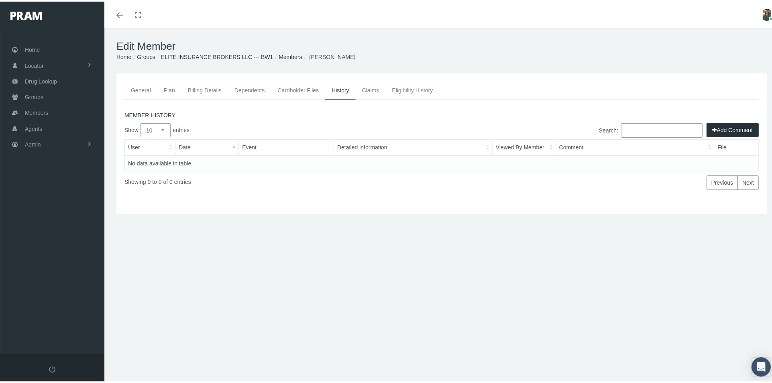
click at [200, 90] on link "Billing Details" at bounding box center [204, 89] width 47 height 18
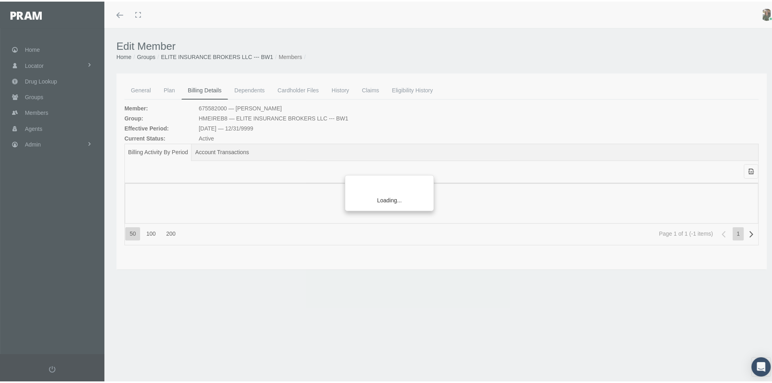
click at [245, 90] on div "Loading..." at bounding box center [386, 191] width 772 height 383
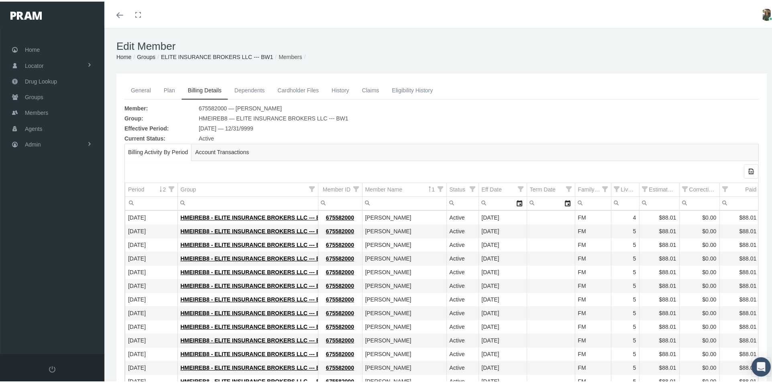
click at [238, 87] on link "Dependents" at bounding box center [249, 89] width 43 height 18
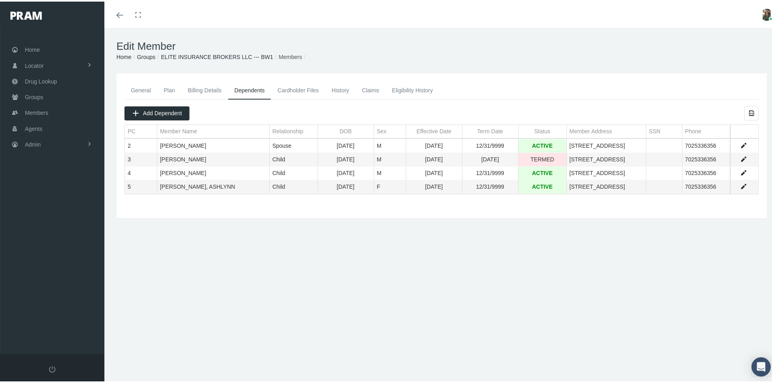
click at [314, 89] on link "Cardholder Files" at bounding box center [298, 89] width 54 height 18
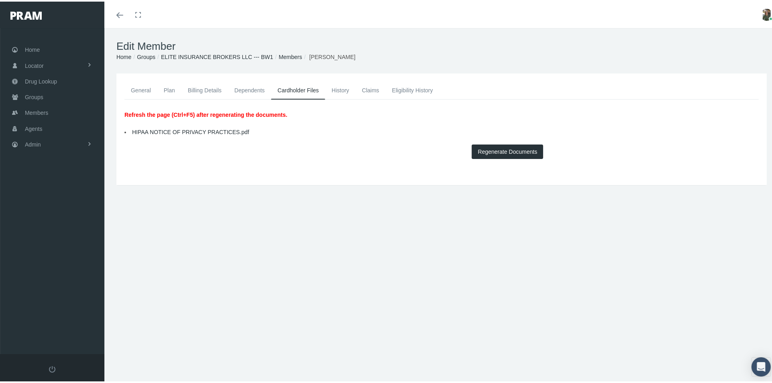
click at [340, 89] on link "History" at bounding box center [340, 89] width 31 height 18
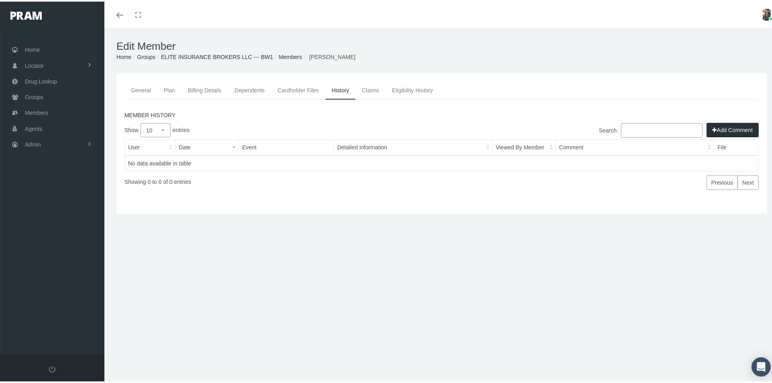
click at [725, 128] on button "Add Comment" at bounding box center [733, 128] width 52 height 14
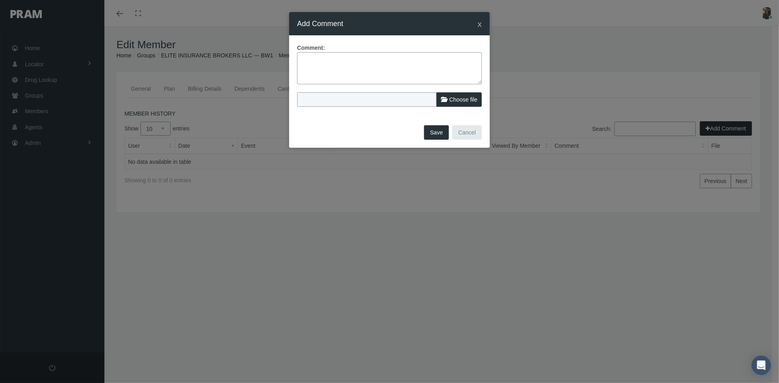
click at [359, 66] on textarea at bounding box center [389, 68] width 185 height 32
click at [478, 25] on span "x" at bounding box center [480, 23] width 4 height 9
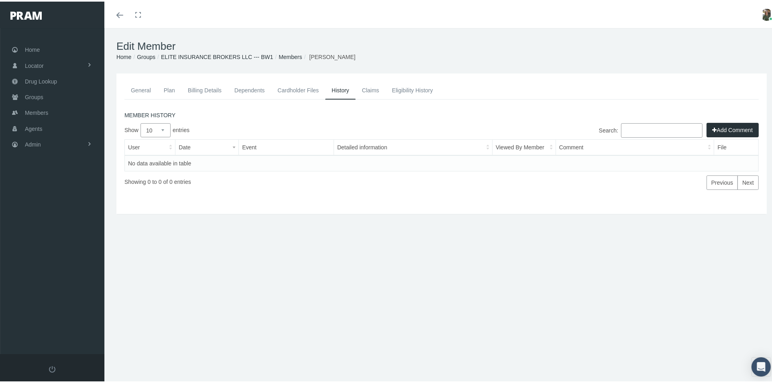
click at [137, 91] on link "General" at bounding box center [140, 89] width 33 height 18
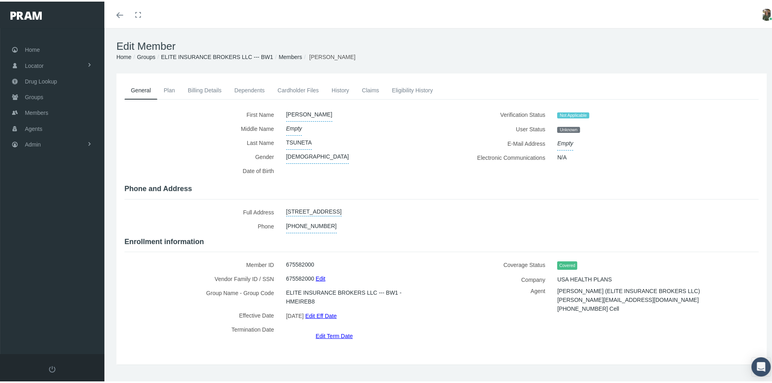
click at [259, 88] on link "Dependents" at bounding box center [249, 89] width 43 height 18
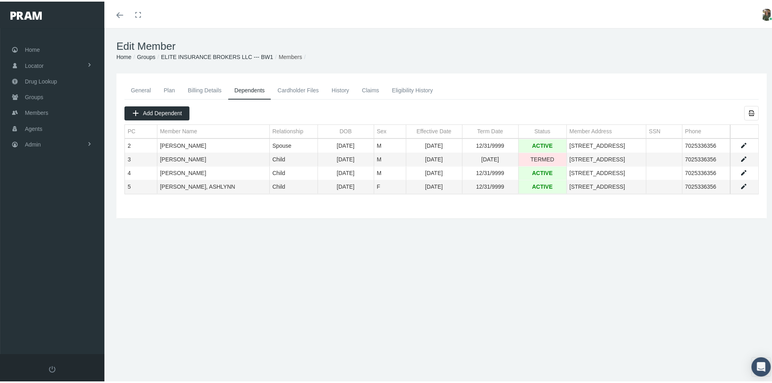
click at [341, 86] on link "History" at bounding box center [340, 89] width 31 height 18
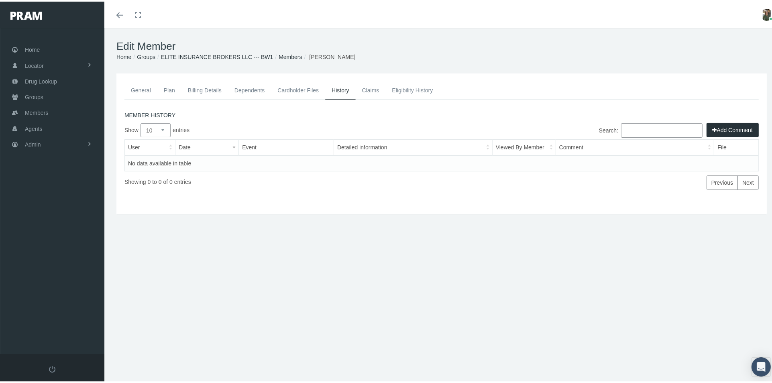
click at [141, 90] on link "General" at bounding box center [140, 89] width 33 height 18
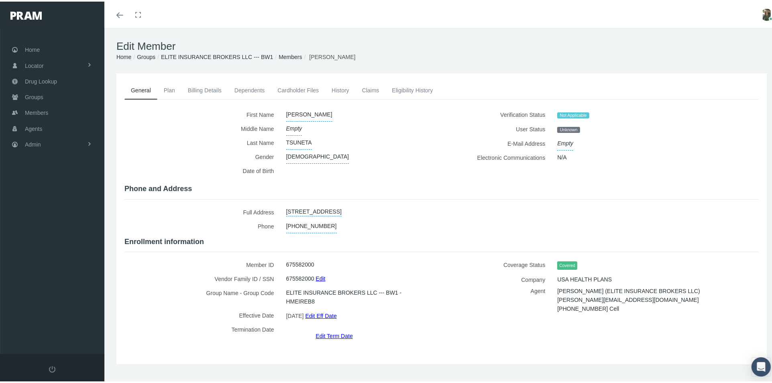
click at [373, 90] on link "Claims" at bounding box center [371, 89] width 30 height 18
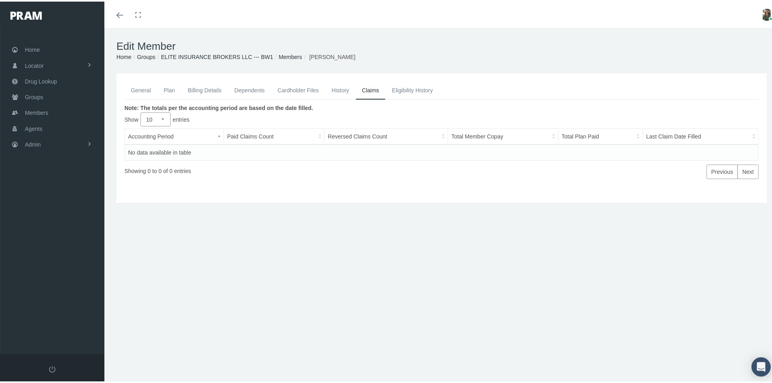
click at [132, 90] on link "General" at bounding box center [140, 89] width 33 height 18
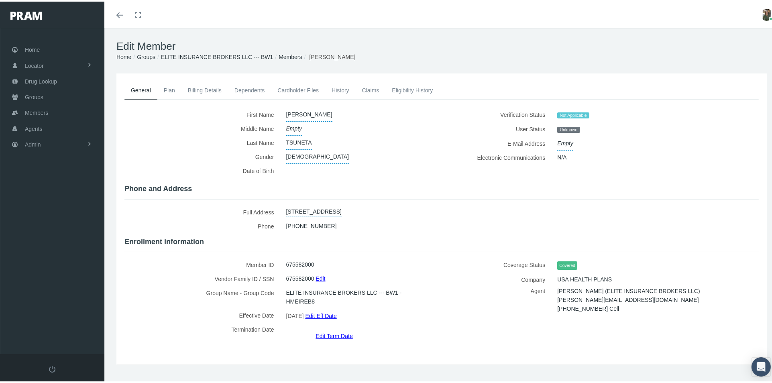
click at [344, 86] on link "History" at bounding box center [340, 89] width 31 height 18
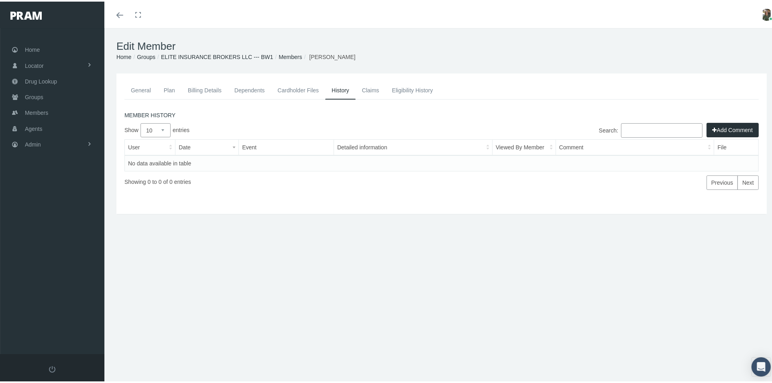
click at [724, 128] on button "Add Comment" at bounding box center [733, 128] width 52 height 14
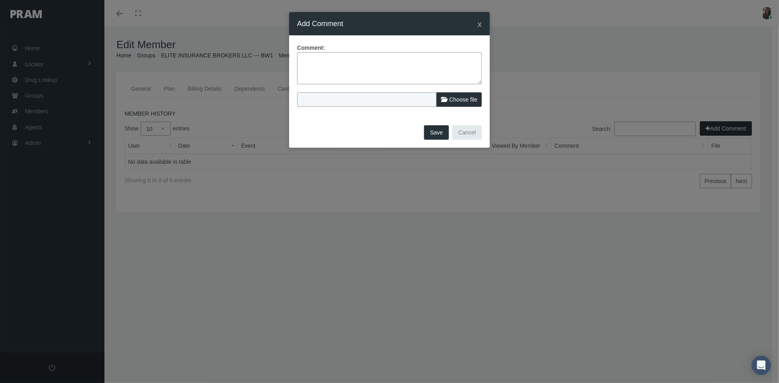
click at [320, 69] on textarea at bounding box center [389, 68] width 185 height 32
type textarea "e"
click at [393, 64] on textarea "Emailed agent and acct manager" at bounding box center [389, 68] width 185 height 32
click at [391, 64] on textarea "Emailed agent and acct manager" at bounding box center [389, 68] width 185 height 32
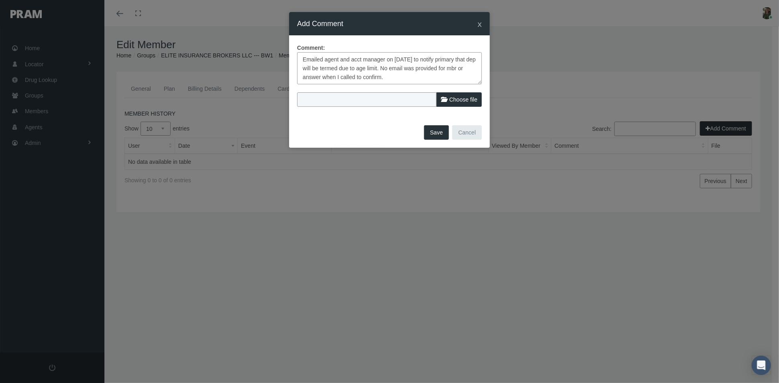
click at [348, 69] on textarea "Emailed agent and acct manager on 7/17/25 to notify primary that dep will be te…" at bounding box center [389, 68] width 185 height 32
type textarea "Emailed agent and acct manager on 7/17/25 to notify primary that dep will be te…"
click at [435, 131] on button "Save" at bounding box center [436, 132] width 25 height 14
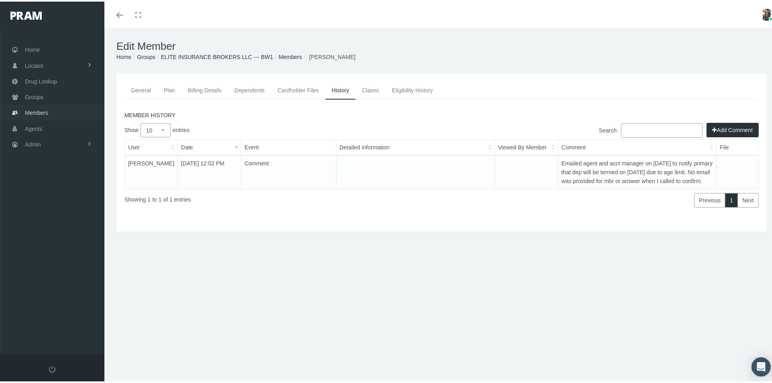
click at [26, 110] on span "Members" at bounding box center [36, 111] width 23 height 15
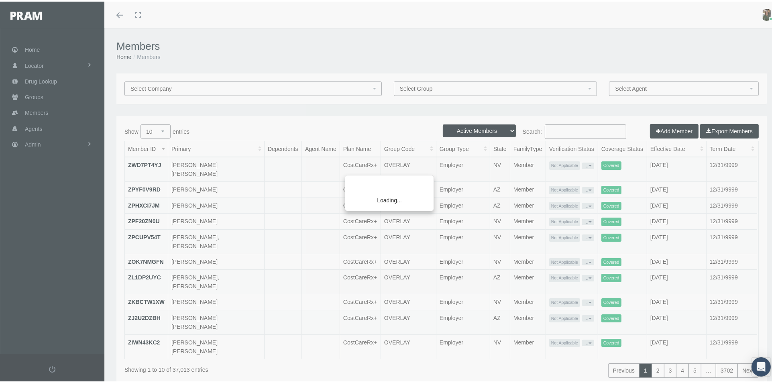
click at [552, 134] on div "Loading..." at bounding box center [386, 191] width 772 height 383
click at [551, 132] on div "Loading..." at bounding box center [386, 191] width 772 height 383
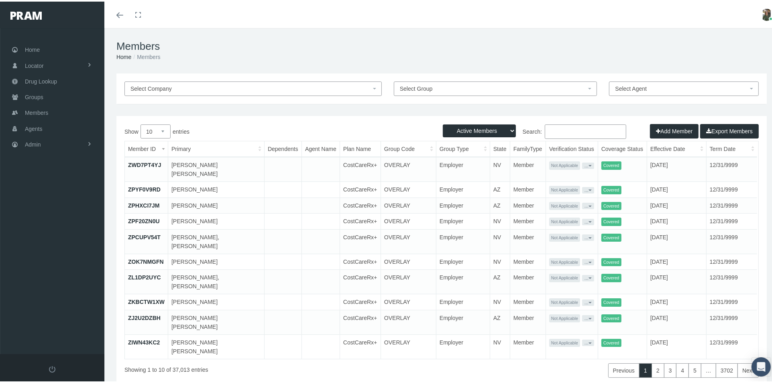
drag, startPoint x: 548, startPoint y: 128, endPoint x: 538, endPoint y: 128, distance: 10.1
click at [545, 128] on input "Search:" at bounding box center [585, 130] width 81 height 14
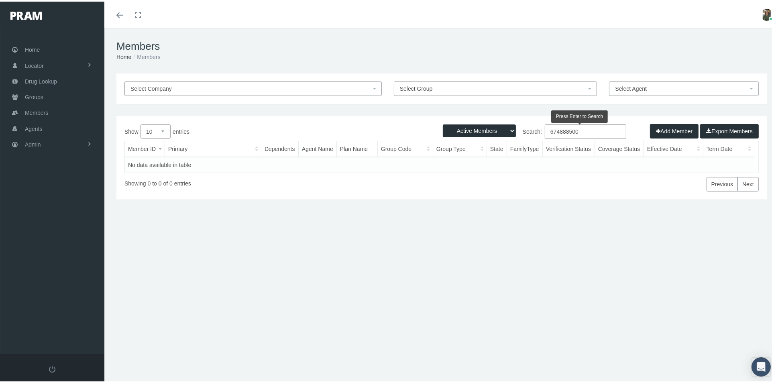
type input "674888500"
click at [490, 126] on select "Active Members Terminated Members Active & Terminated" at bounding box center [479, 129] width 73 height 13
select select "2"
click at [443, 123] on select "Active Members Terminated Members Active & Terminated" at bounding box center [479, 129] width 73 height 13
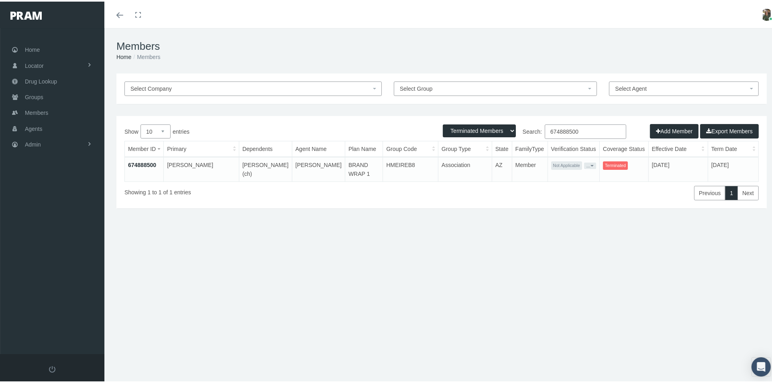
click at [149, 163] on link "674888500" at bounding box center [142, 163] width 28 height 6
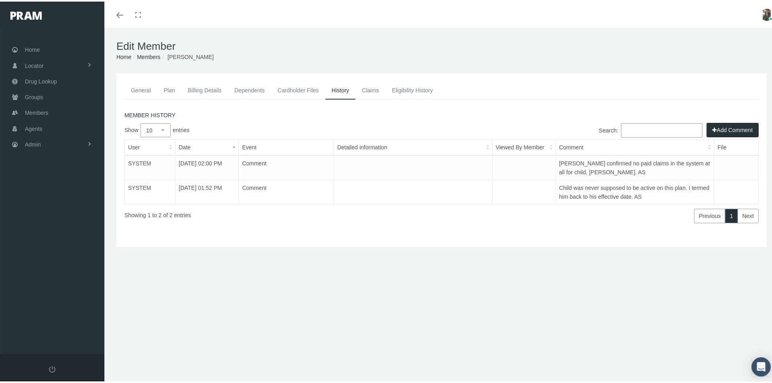
click at [371, 85] on link "Claims" at bounding box center [371, 89] width 30 height 18
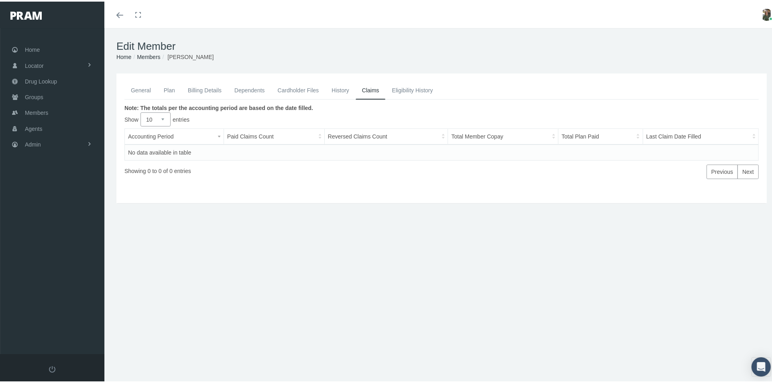
click at [138, 86] on link "General" at bounding box center [140, 89] width 33 height 18
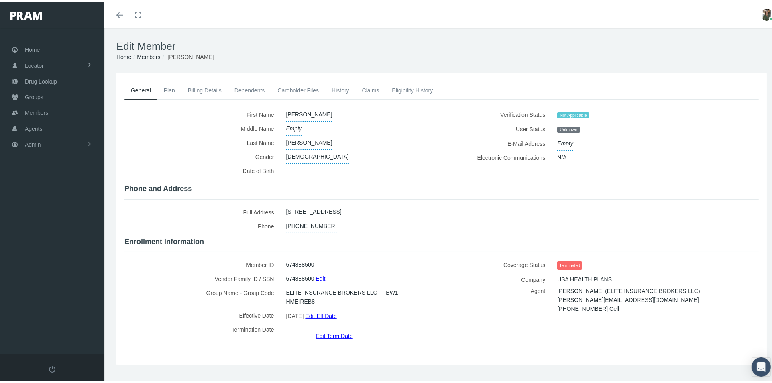
click at [367, 86] on link "Claims" at bounding box center [371, 89] width 30 height 18
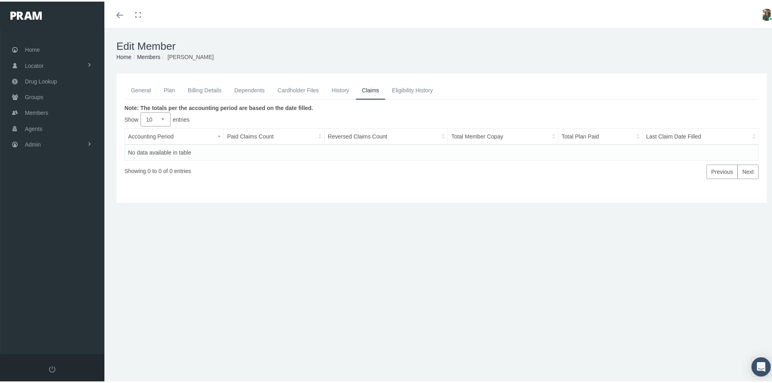
click at [146, 88] on link "General" at bounding box center [140, 89] width 33 height 18
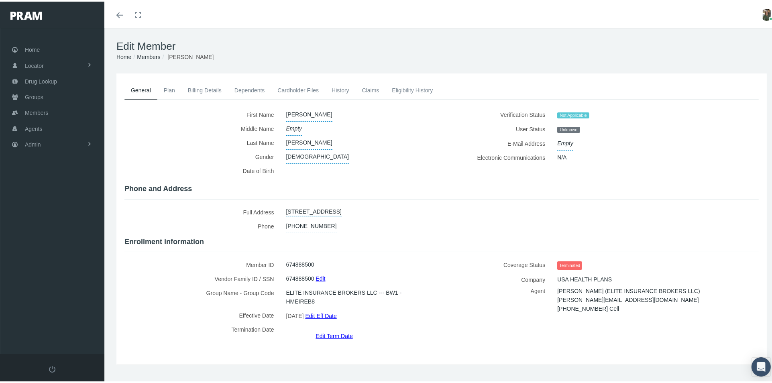
click at [334, 328] on link "Edit Term Date" at bounding box center [334, 334] width 37 height 12
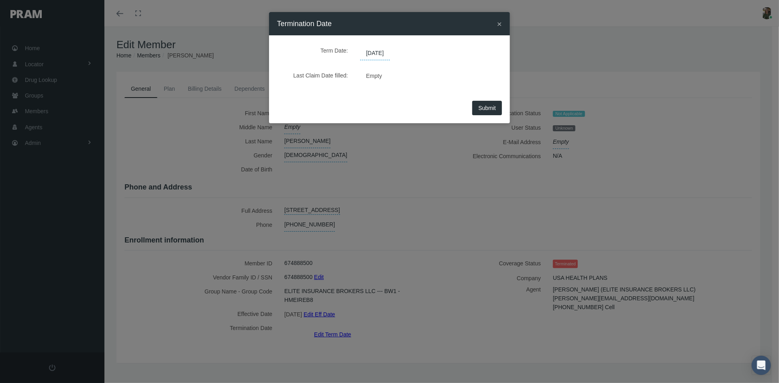
click at [390, 52] on span "07/31/2021" at bounding box center [375, 54] width 30 height 14
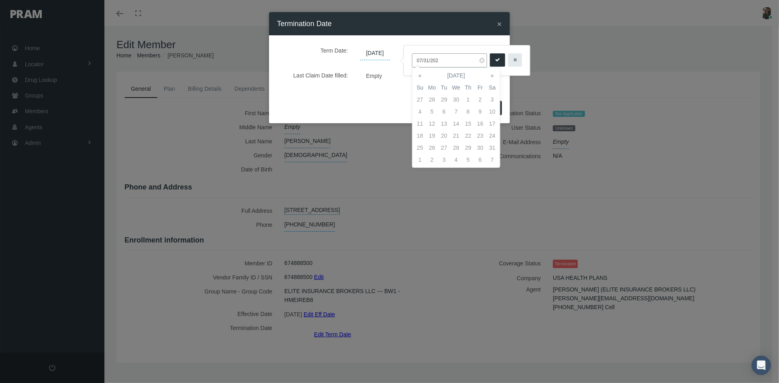
type input "07/31/2021"
click at [404, 105] on div "Submit" at bounding box center [389, 110] width 241 height 25
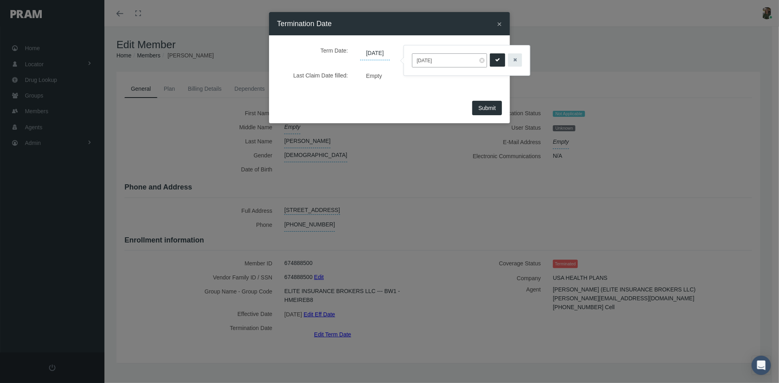
click at [495, 26] on div "× Termination Date" at bounding box center [389, 23] width 241 height 23
click at [498, 22] on span "×" at bounding box center [499, 23] width 5 height 9
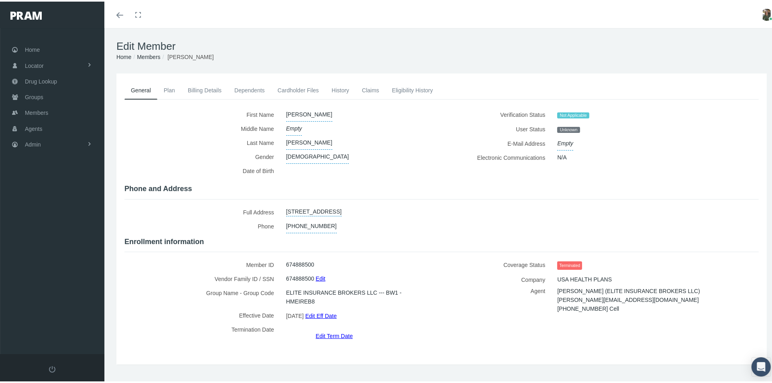
click at [410, 89] on link "Eligibility History" at bounding box center [412, 89] width 54 height 18
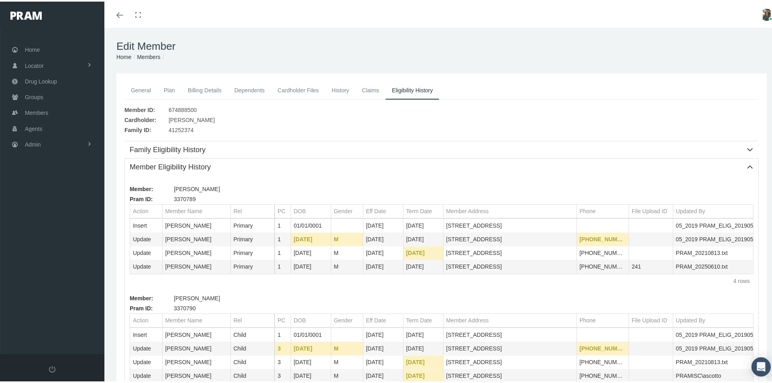
click at [346, 88] on link "History" at bounding box center [340, 89] width 31 height 18
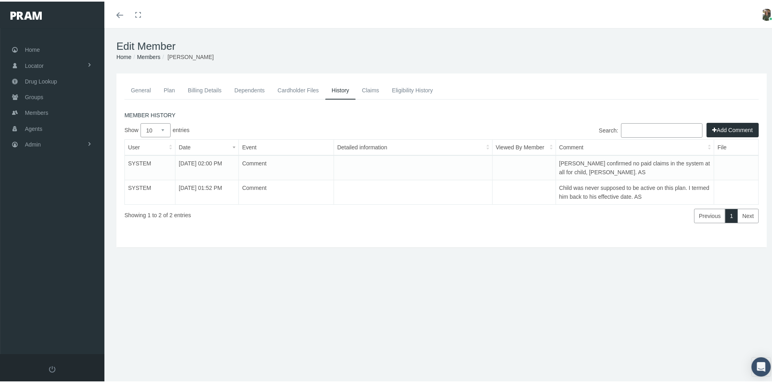
click at [140, 88] on link "General" at bounding box center [140, 89] width 33 height 18
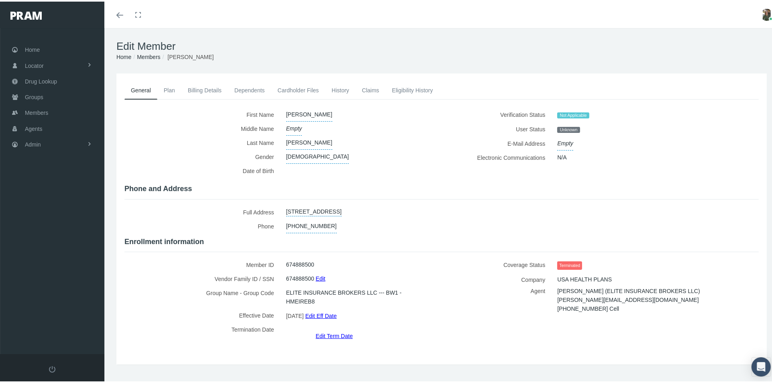
click at [341, 84] on link "History" at bounding box center [340, 89] width 31 height 18
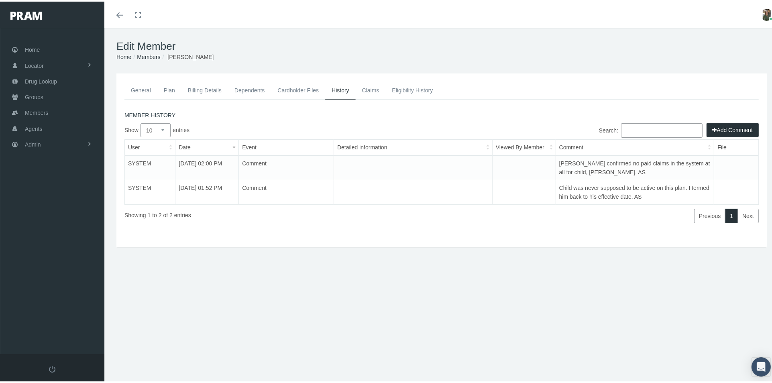
click at [733, 127] on button "Add Comment" at bounding box center [733, 128] width 52 height 14
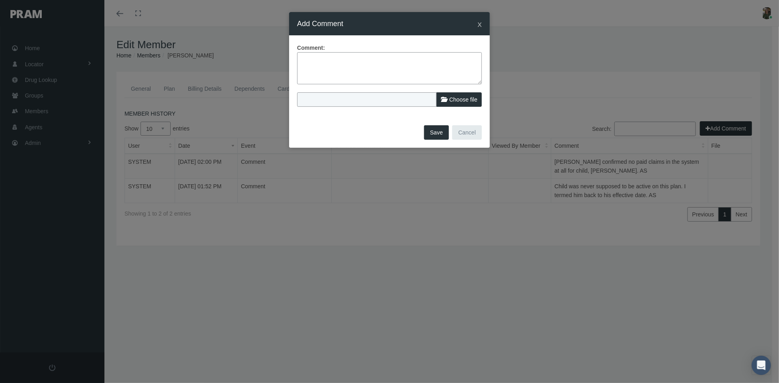
click at [325, 55] on textarea at bounding box center [389, 68] width 185 height 32
type textarea "e"
type textarea "Error: Term date outside of allowable window- dep was never suppose to be activ…"
click at [435, 134] on button "Save" at bounding box center [436, 132] width 25 height 14
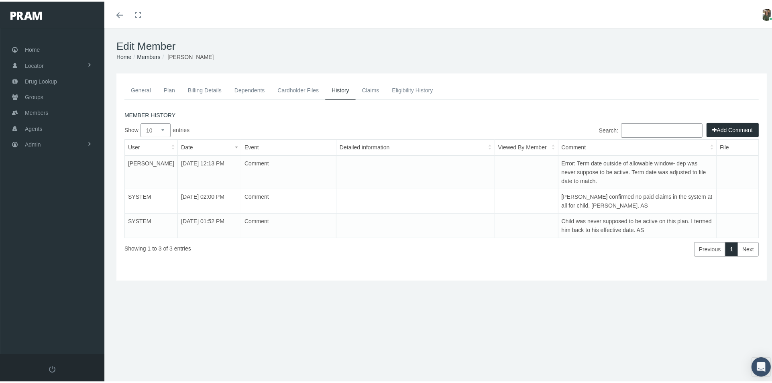
click at [143, 89] on link "General" at bounding box center [140, 89] width 33 height 18
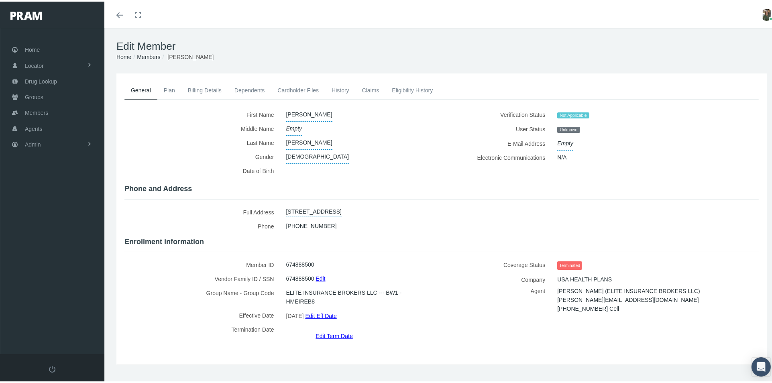
click at [239, 84] on link "Dependents" at bounding box center [249, 89] width 43 height 18
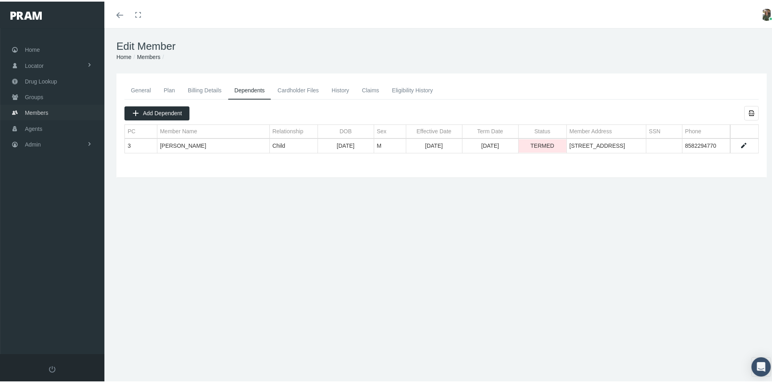
click at [33, 106] on span "Members" at bounding box center [36, 111] width 23 height 15
